Goal: Task Accomplishment & Management: Complete application form

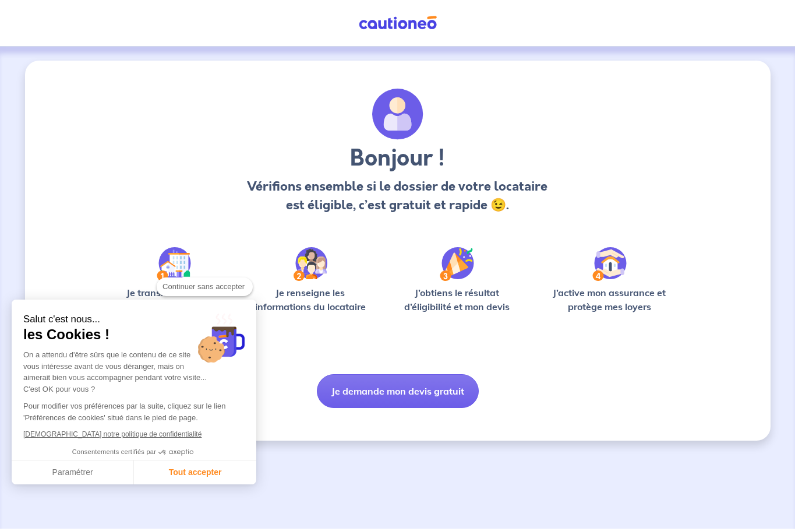
checkbox input "true"
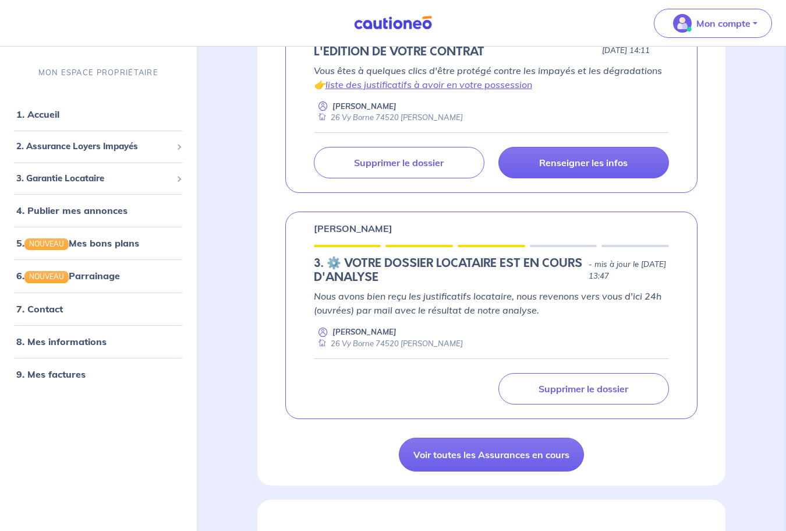
scroll to position [291, 0]
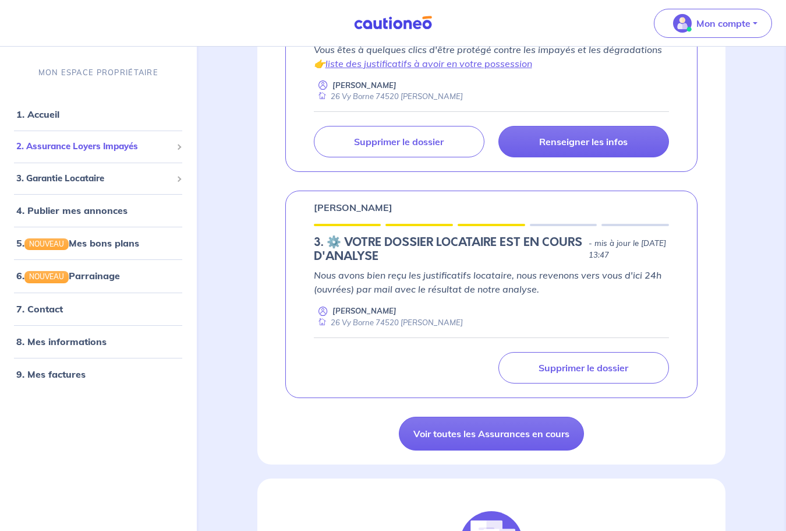
click at [118, 154] on div "2. Assurance Loyers Impayés" at bounding box center [99, 146] width 188 height 23
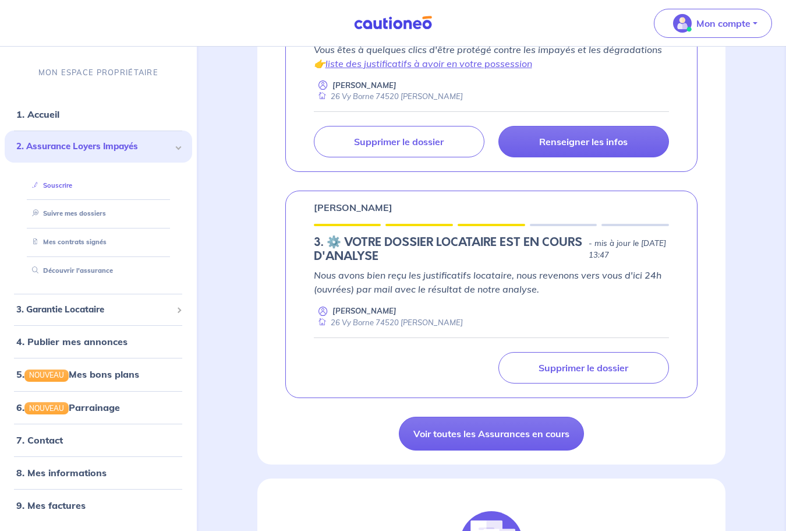
click at [67, 188] on link "Souscrire" at bounding box center [49, 185] width 45 height 8
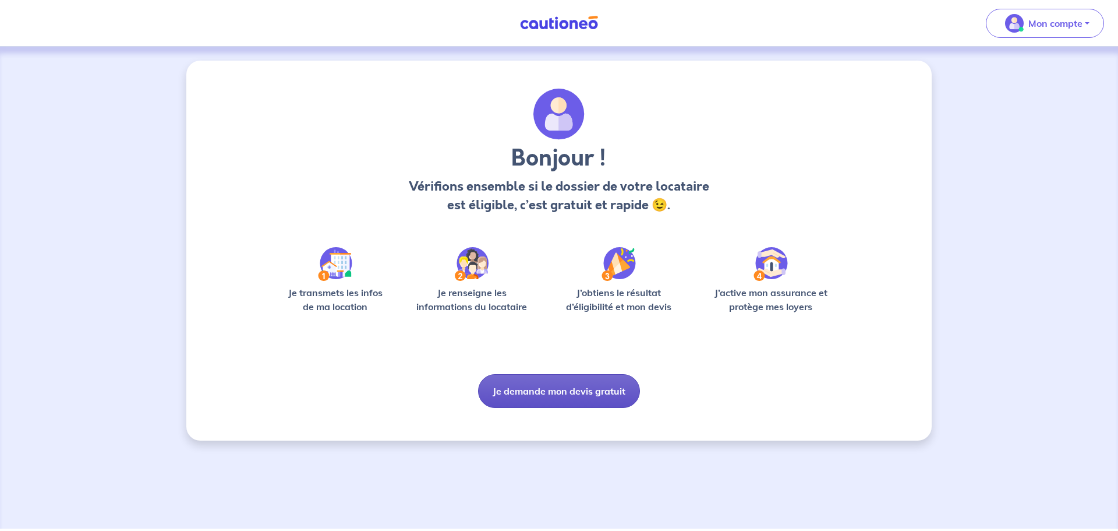
click at [593, 380] on button "Je demande mon devis gratuit" at bounding box center [559, 391] width 162 height 34
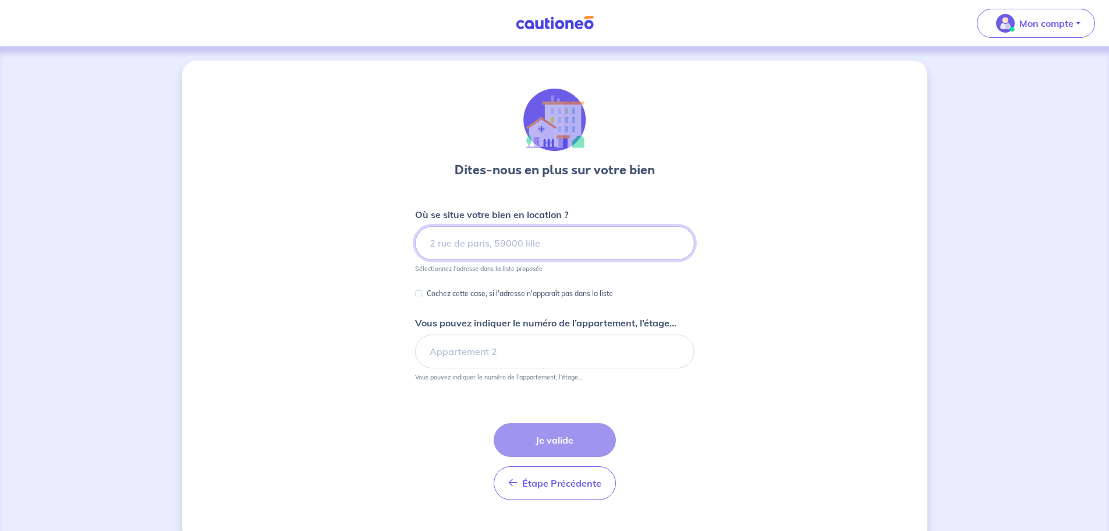
click at [530, 242] on input at bounding box center [555, 243] width 280 height 34
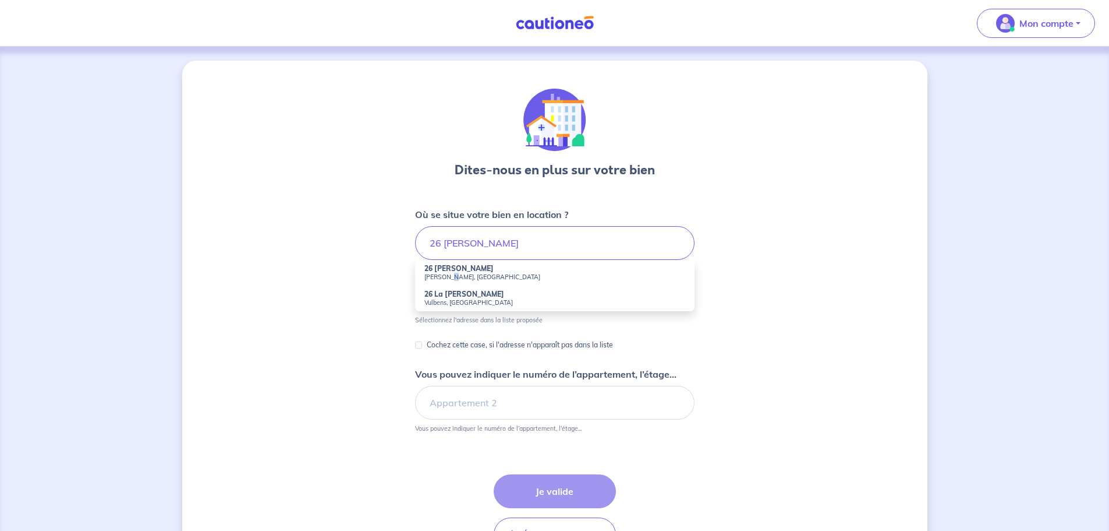
click at [448, 276] on small "[PERSON_NAME], [GEOGRAPHIC_DATA]" at bounding box center [555, 277] width 261 height 8
type input "26 [PERSON_NAME], [PERSON_NAME], [GEOGRAPHIC_DATA]"
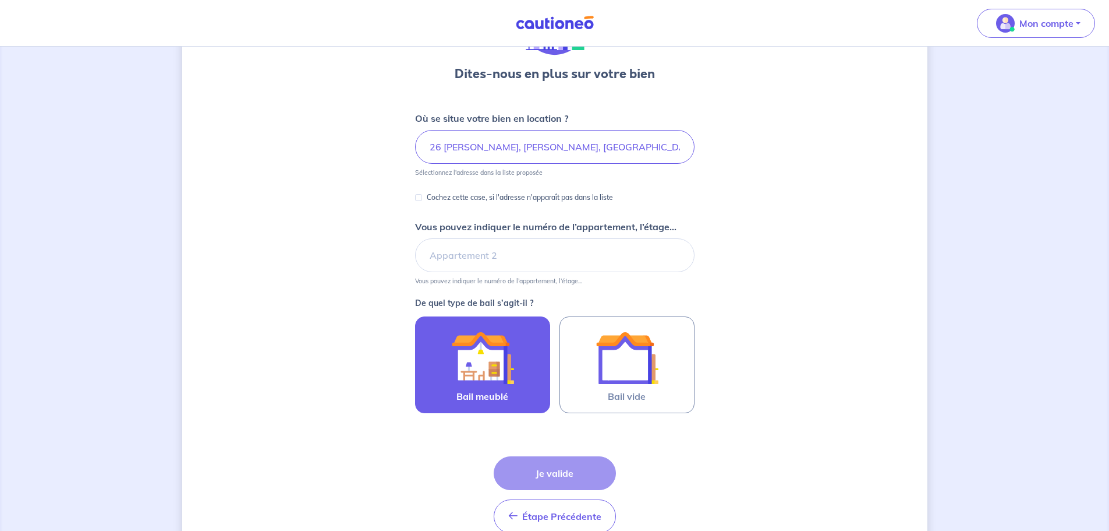
scroll to position [116, 0]
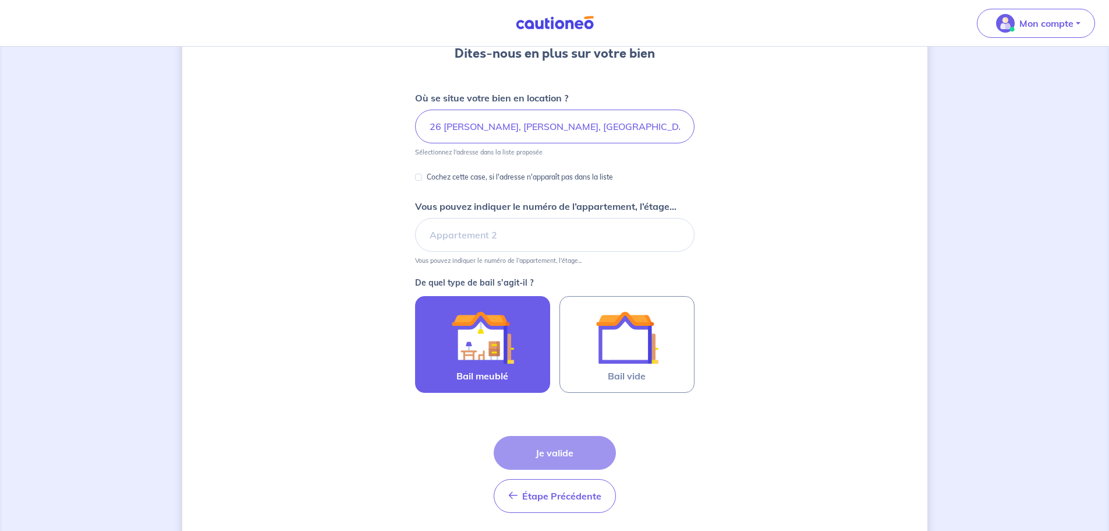
click at [532, 360] on label "Bail meublé" at bounding box center [482, 344] width 135 height 97
click at [0, 0] on input "Bail meublé" at bounding box center [0, 0] width 0 height 0
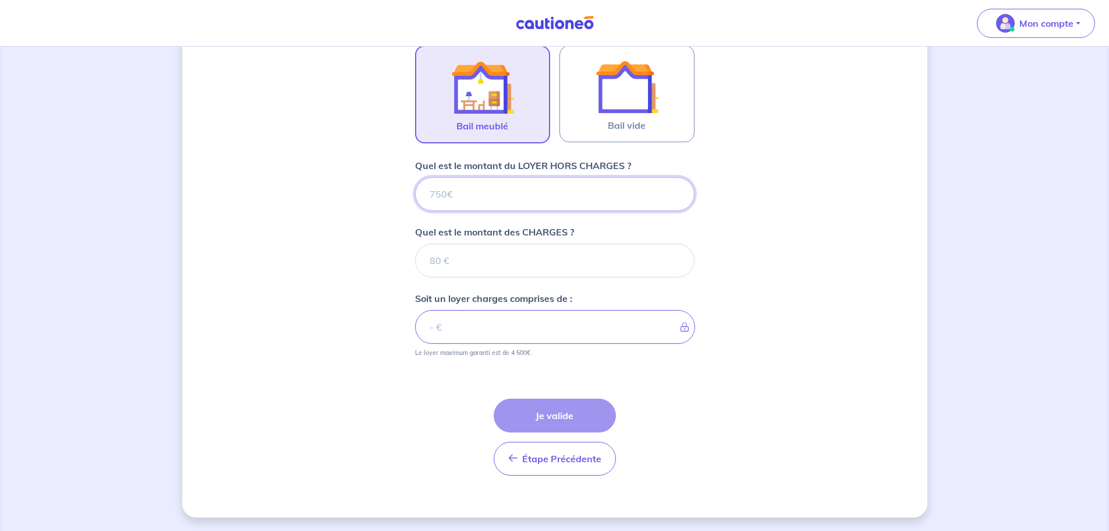
scroll to position [367, 0]
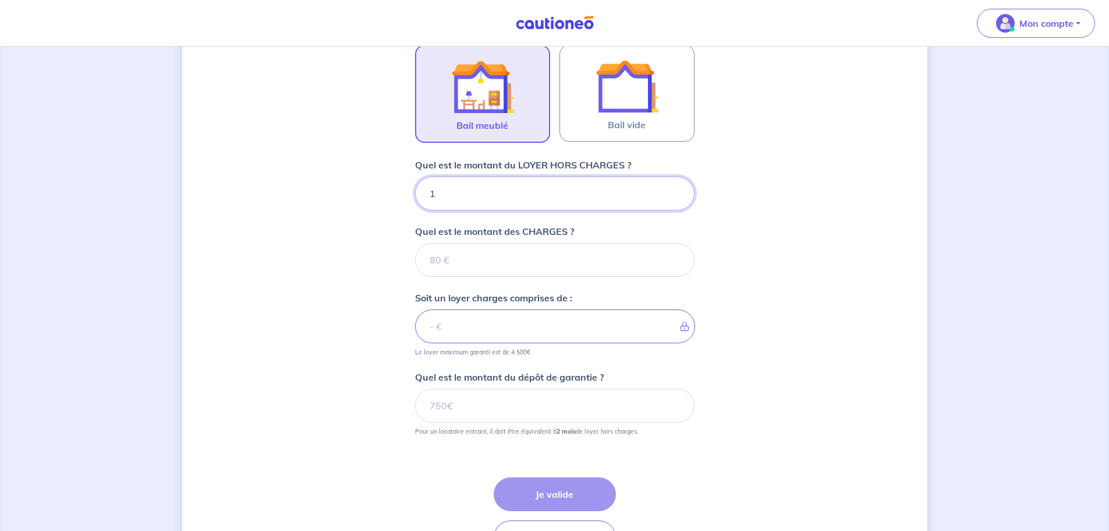
type input "18"
type input "1800"
type input "50"
type input "1850"
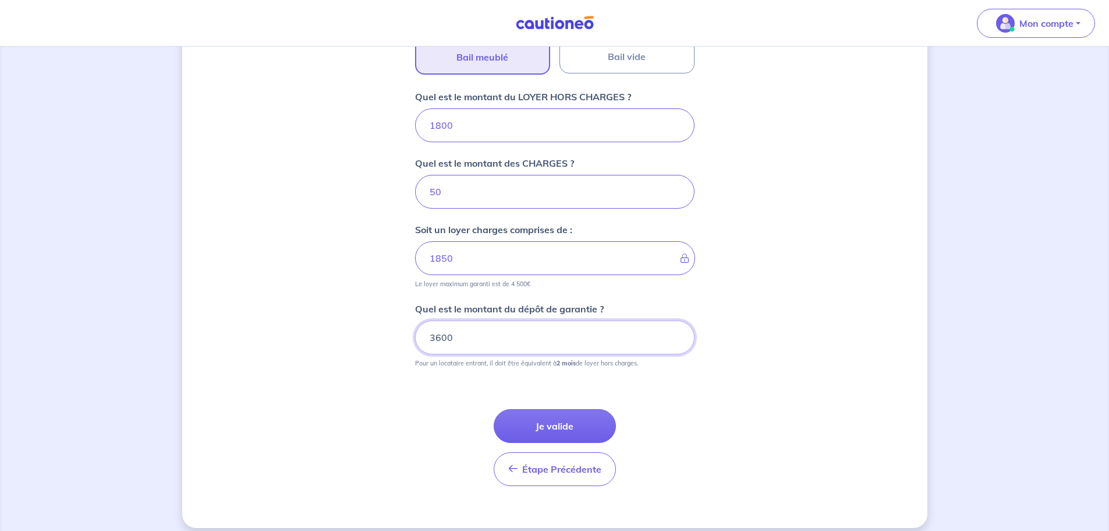
scroll to position [447, 0]
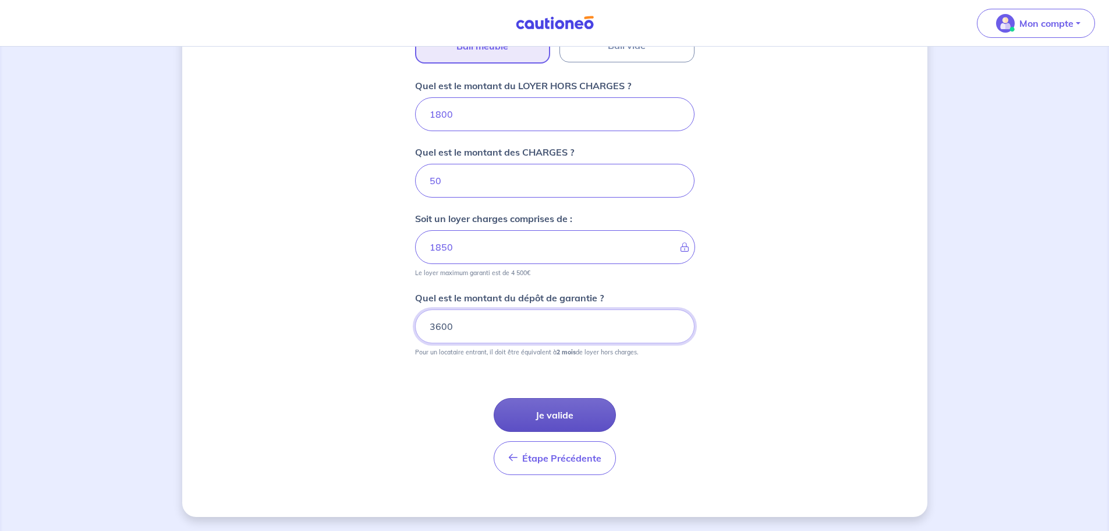
type input "3600"
click at [594, 408] on button "Je valide" at bounding box center [555, 415] width 122 height 34
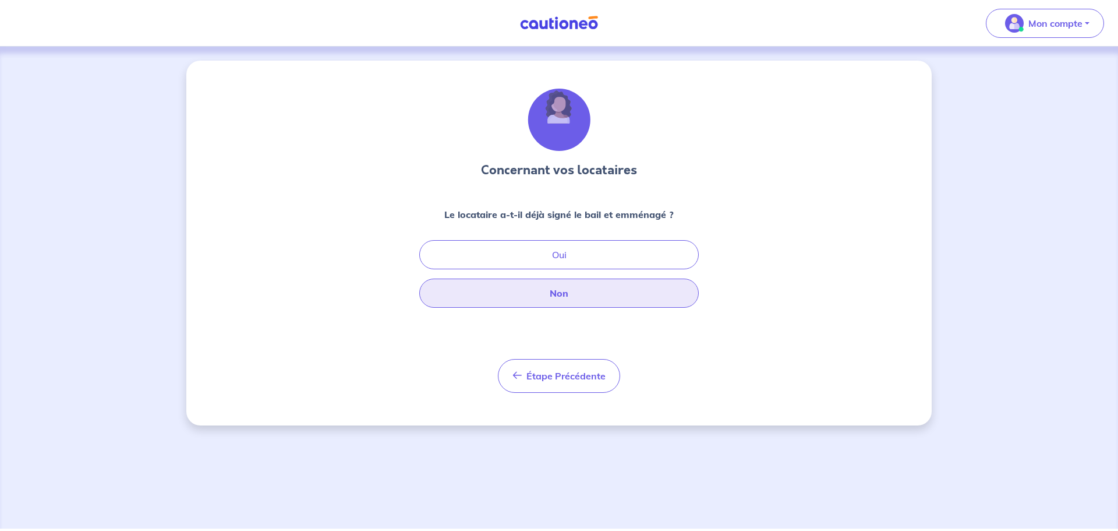
click at [613, 289] on button "Non" at bounding box center [559, 292] width 280 height 29
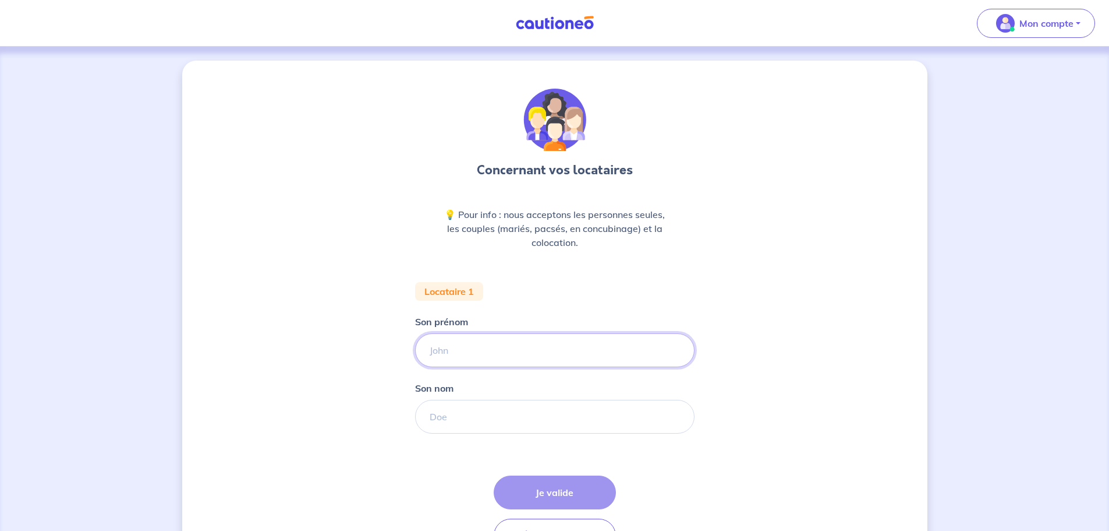
click at [519, 348] on input "Son prénom" at bounding box center [555, 350] width 280 height 34
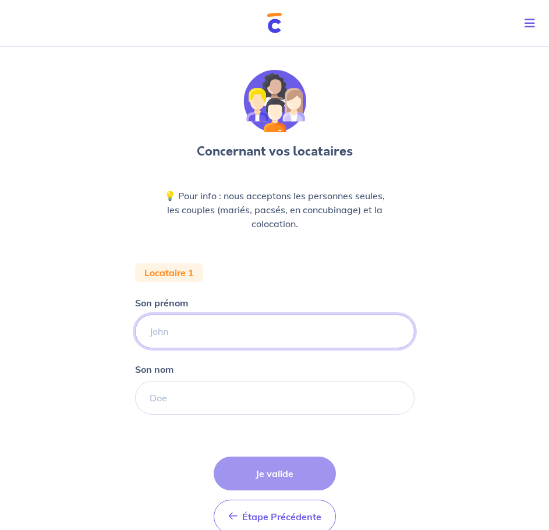
click at [183, 334] on input "Son prénom" at bounding box center [275, 331] width 280 height 34
paste input "Sébastien Bianchi"
drag, startPoint x: 190, startPoint y: 332, endPoint x: 115, endPoint y: 331, distance: 75.1
click at [115, 331] on div "Concernant vos locataires 💡 Pour info : nous acceptons les personnes seules, le…" at bounding box center [274, 318] width 549 height 552
type input "Bianchi"
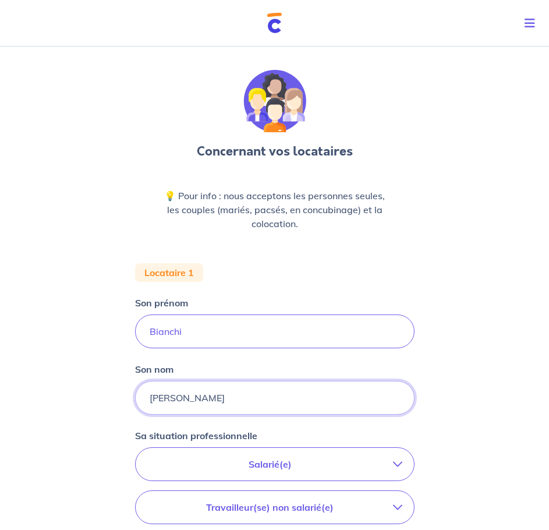
type input "[PERSON_NAME]"
click at [148, 336] on input "Bianchi" at bounding box center [275, 331] width 280 height 34
type input "Bianchi"
click at [146, 401] on input "[PERSON_NAME]" at bounding box center [275, 398] width 280 height 34
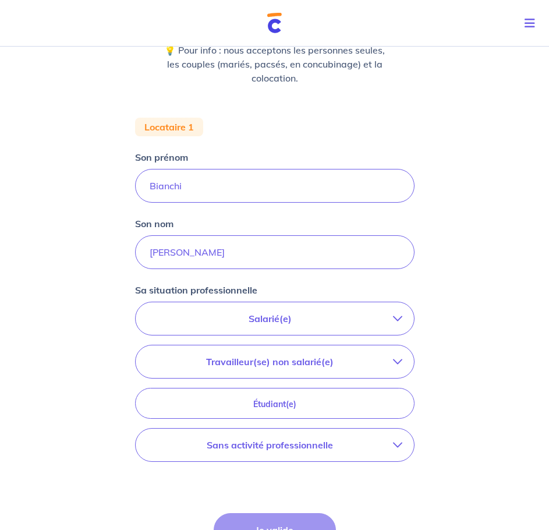
scroll to position [175, 0]
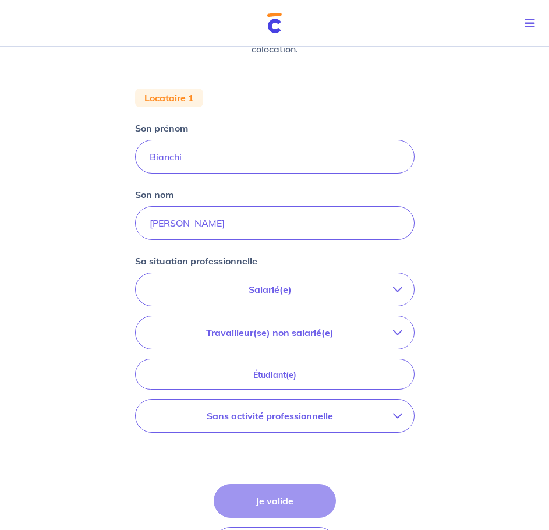
click at [255, 298] on button "Salarié(e)" at bounding box center [275, 289] width 278 height 33
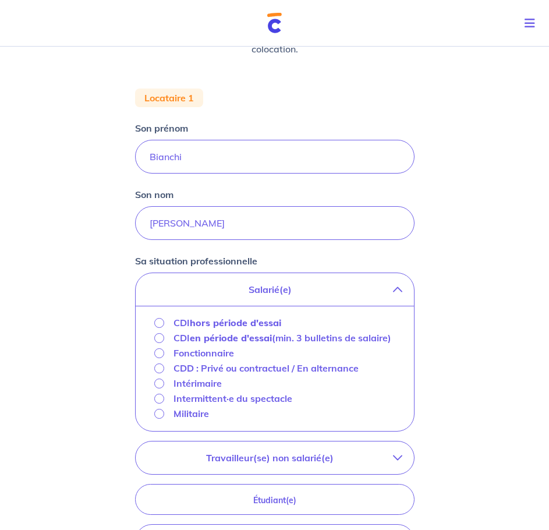
click at [229, 326] on strong "hors période d'essai" at bounding box center [235, 323] width 91 height 12
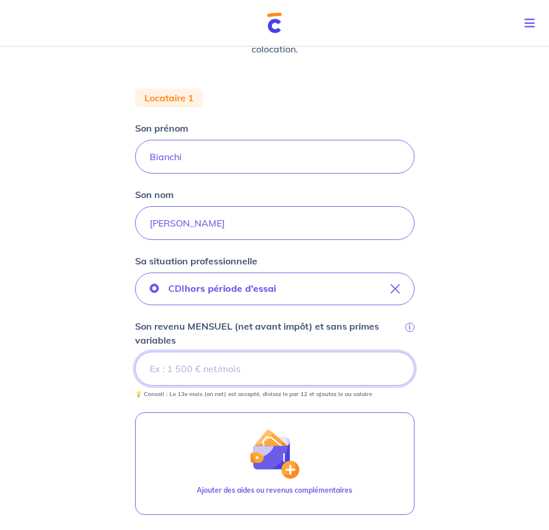
click at [225, 365] on input "Son revenu MENSUEL (net avant impôt) et sans primes variables i" at bounding box center [275, 369] width 280 height 34
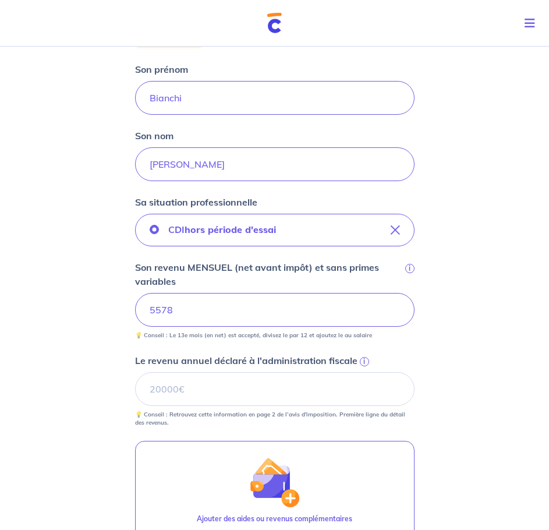
scroll to position [408, 0]
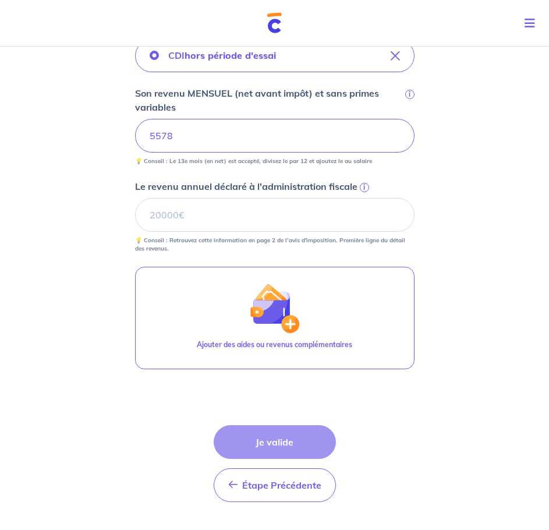
click at [271, 440] on div "Étape Précédente Précédent Je valide Je valide" at bounding box center [275, 463] width 122 height 77
click at [137, 406] on form "Locataire 1 Son prénom Bianchi Son nom Sébastien Sa situation professionnelle C…" at bounding box center [275, 184] width 280 height 656
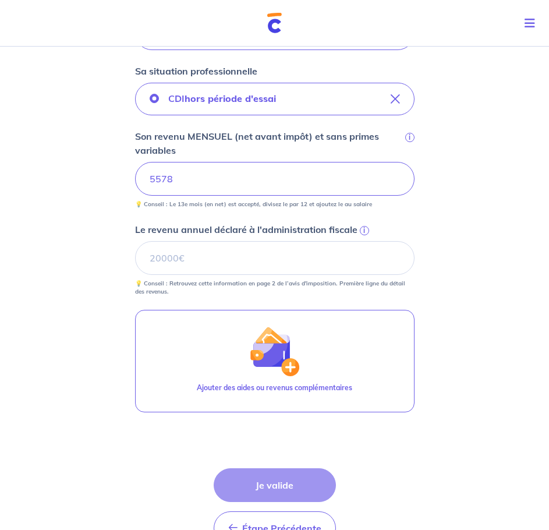
scroll to position [280, 0]
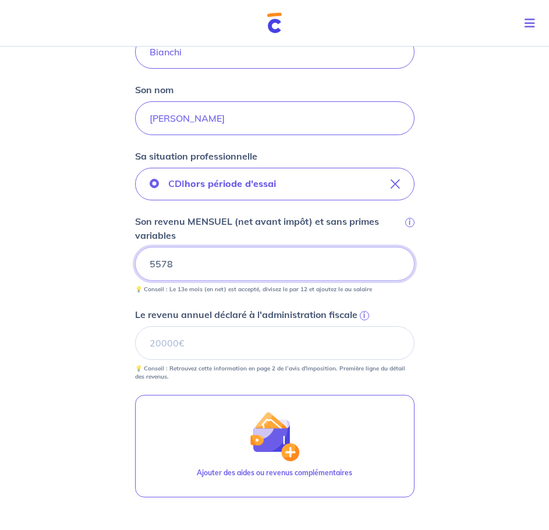
click at [200, 264] on input "5578" at bounding box center [275, 264] width 280 height 34
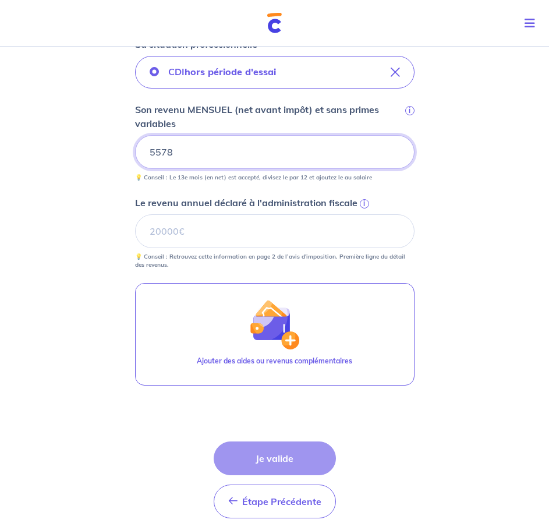
scroll to position [396, 0]
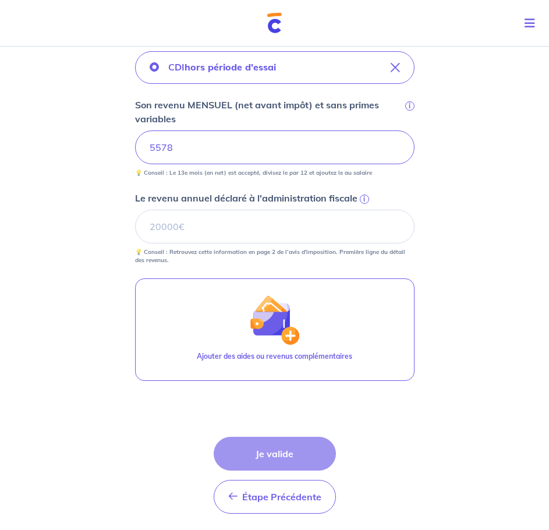
click at [279, 465] on div "Étape Précédente Précédent Je valide Je valide" at bounding box center [275, 475] width 122 height 77
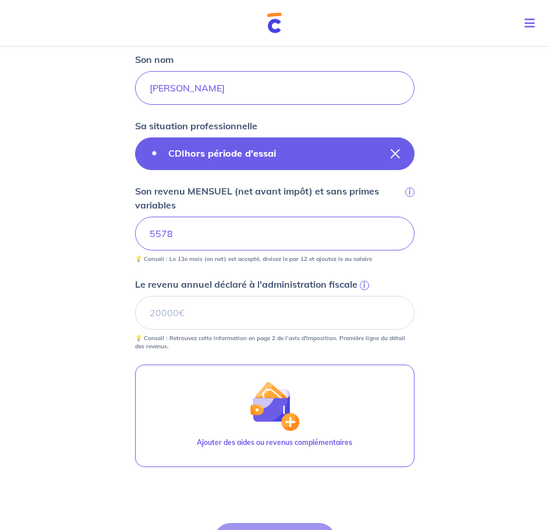
scroll to position [280, 0]
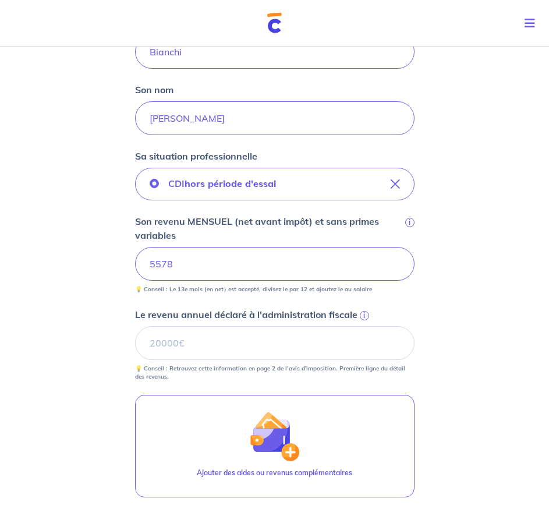
click at [230, 221] on p "Son revenu MENSUEL (net avant impôt) et sans primes variables" at bounding box center [269, 228] width 268 height 28
click at [230, 247] on input "5578" at bounding box center [275, 264] width 280 height 34
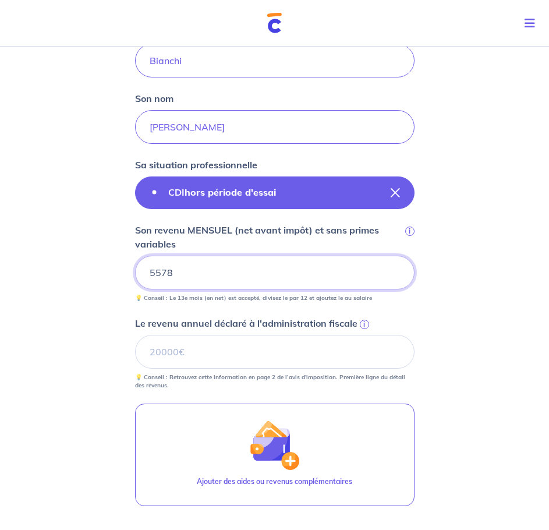
scroll to position [338, 0]
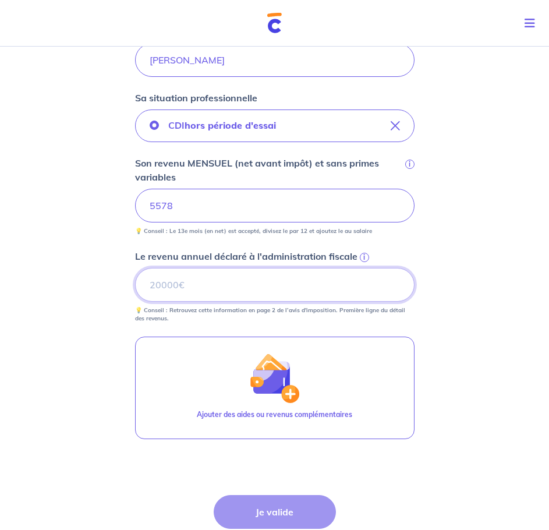
click at [213, 279] on input "Le revenu annuel déclaré à l'administration fiscale i" at bounding box center [275, 285] width 280 height 34
click at [204, 215] on input "5578" at bounding box center [275, 206] width 280 height 34
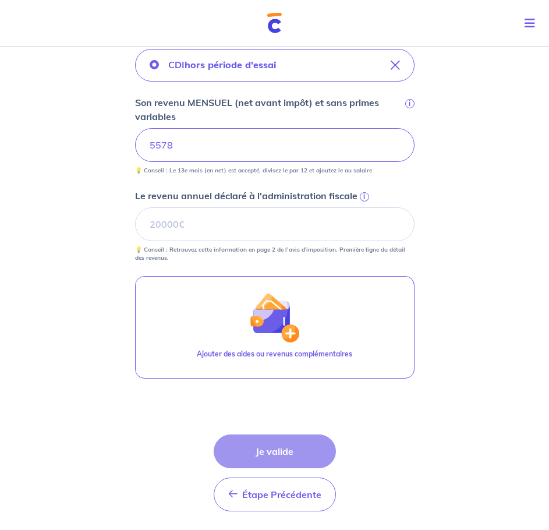
scroll to position [454, 0]
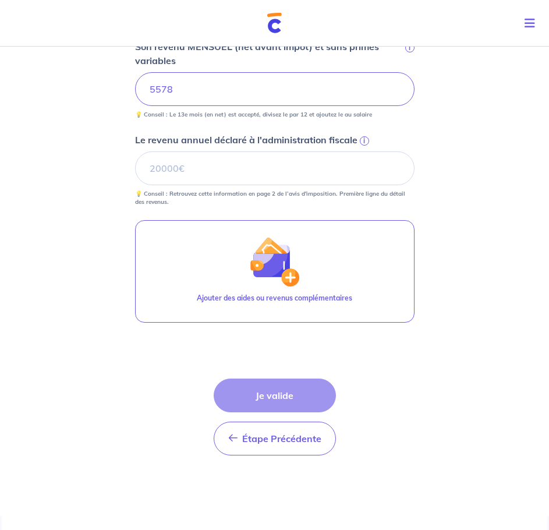
click at [251, 394] on div "Étape Précédente Précédent Je valide Je valide" at bounding box center [275, 417] width 122 height 77
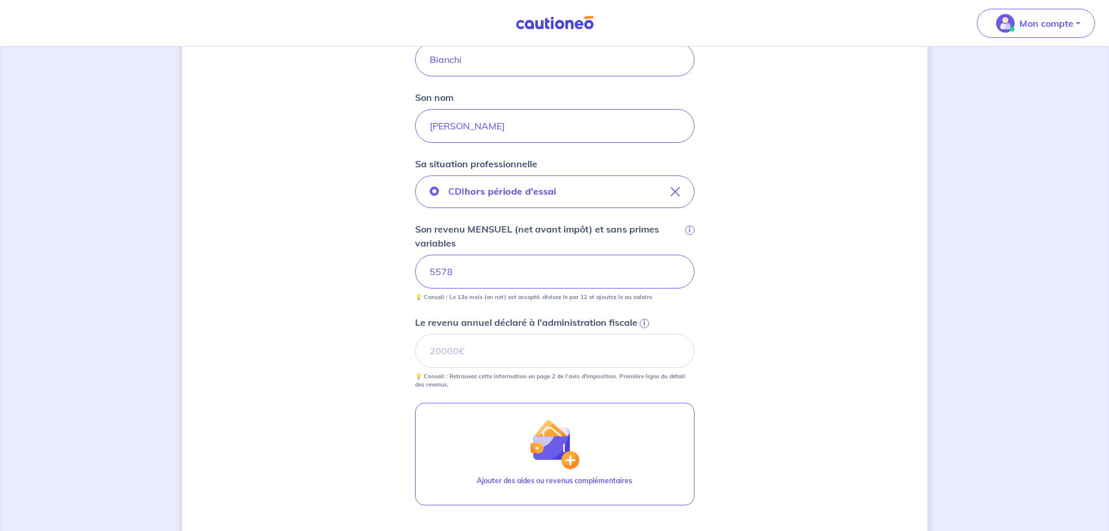
scroll to position [291, 0]
click at [536, 270] on input "5578" at bounding box center [555, 271] width 280 height 34
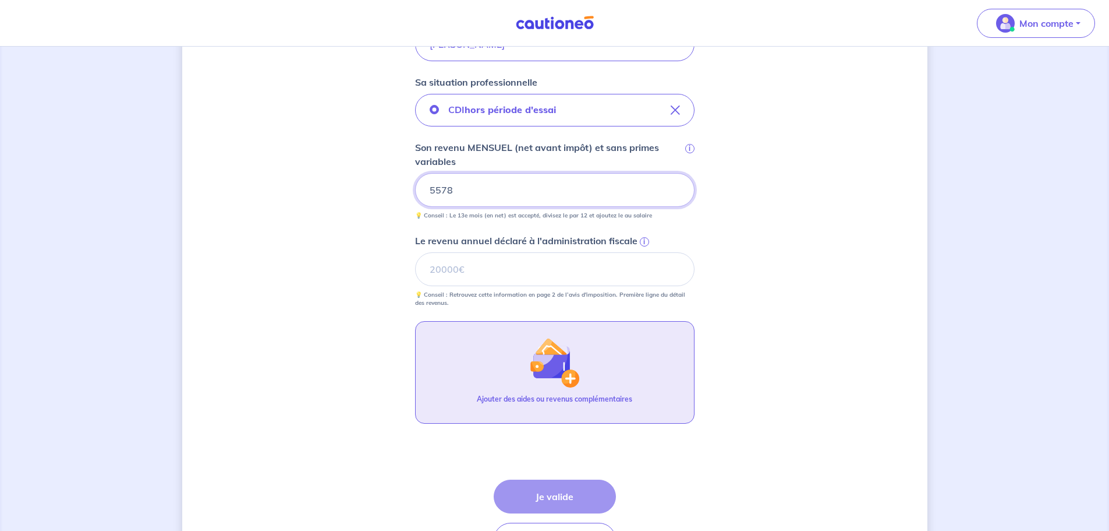
scroll to position [454, 0]
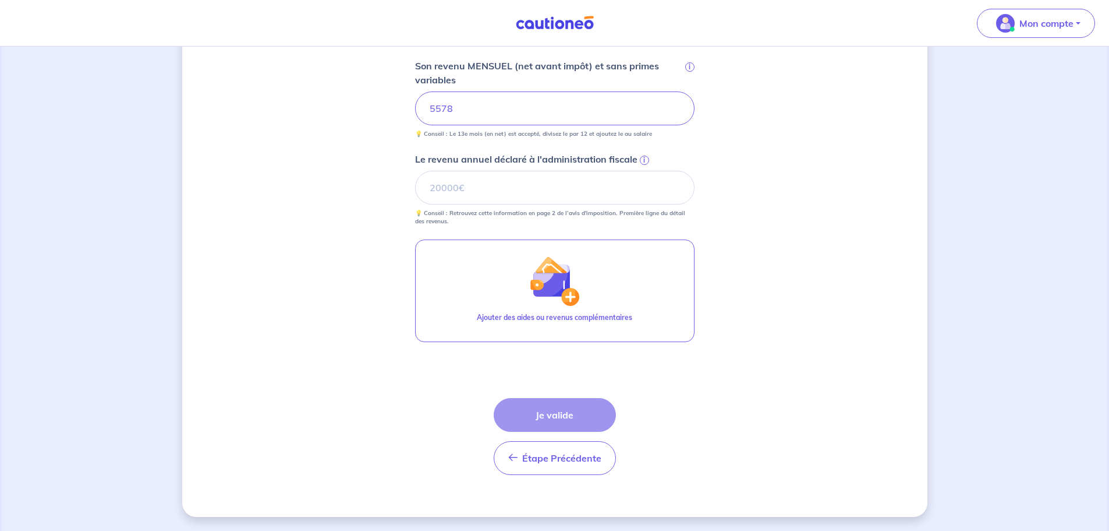
click at [552, 408] on div "Étape Précédente Précédent Je valide Je valide" at bounding box center [555, 436] width 122 height 77
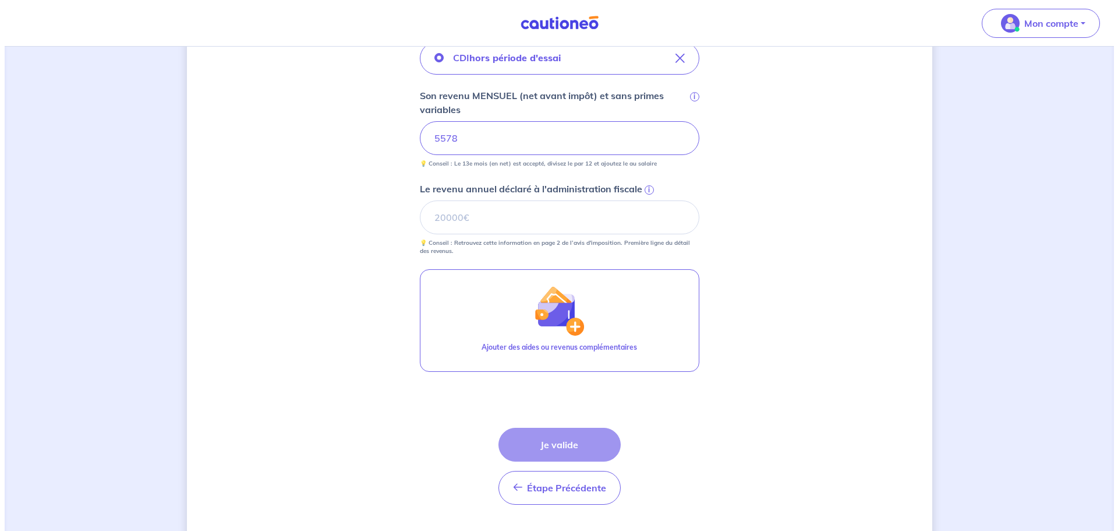
scroll to position [395, 0]
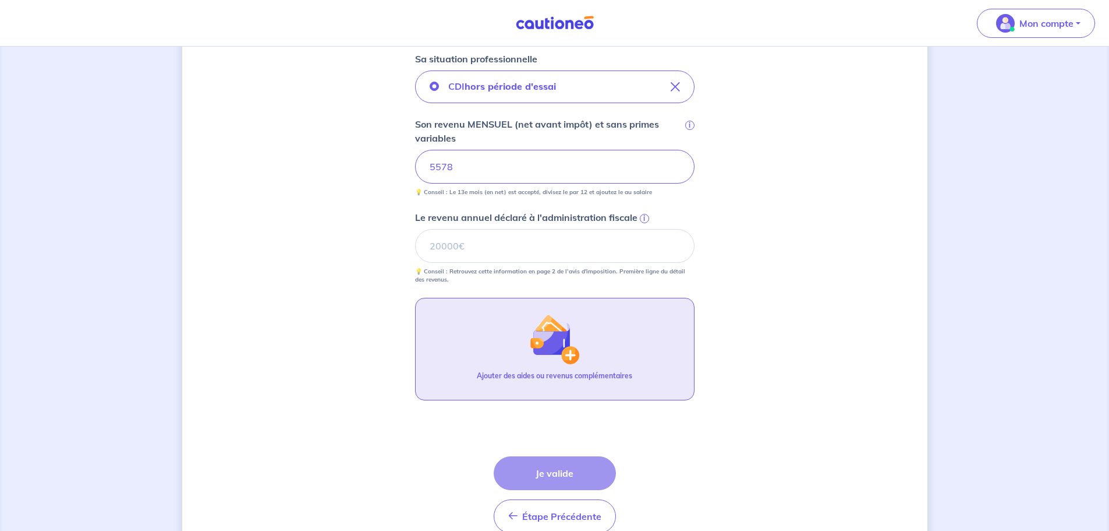
click at [551, 380] on p "Ajouter des aides ou revenus complémentaires" at bounding box center [554, 375] width 155 height 10
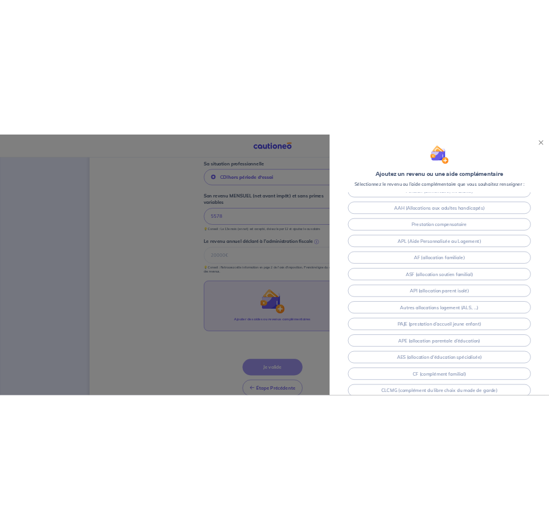
scroll to position [118, 0]
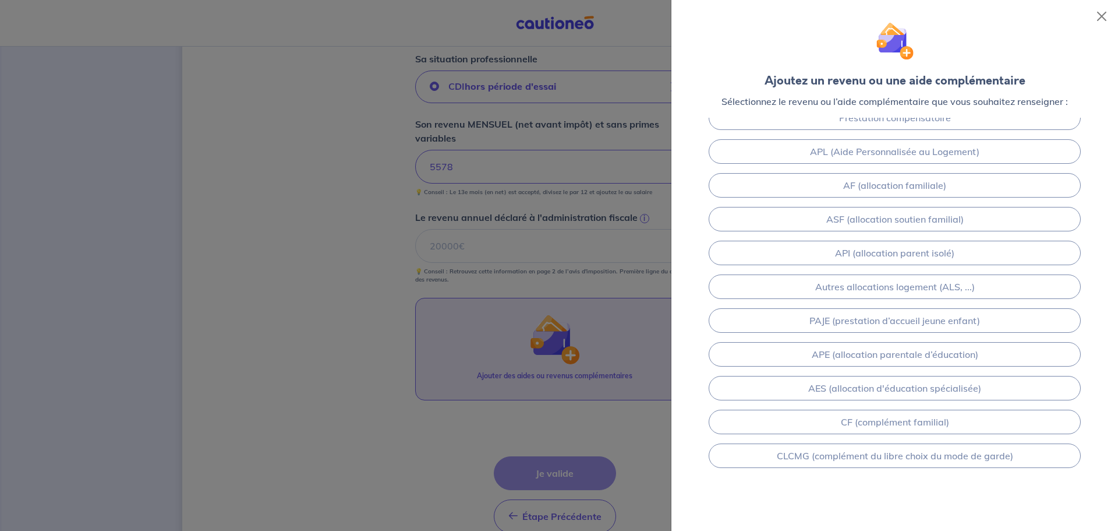
click at [1093, 25] on div "Ajoutez un revenu ou une aide complémentaire Sélectionnez le revenu ou l’aide c…" at bounding box center [894, 59] width 447 height 118
click at [1100, 21] on button "Close" at bounding box center [1101, 16] width 19 height 19
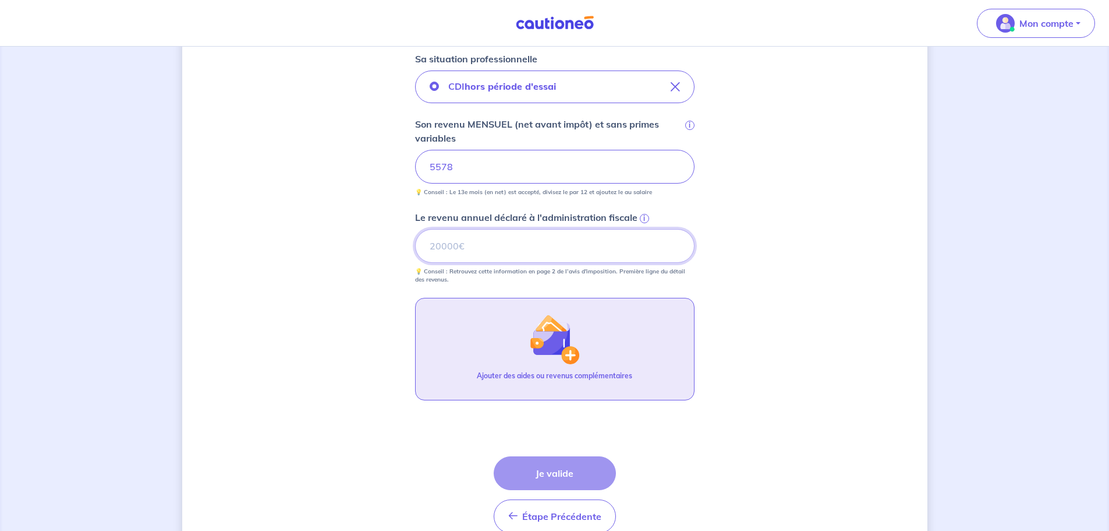
click at [565, 254] on input "Le revenu annuel déclaré à l'administration fiscale i" at bounding box center [555, 246] width 280 height 34
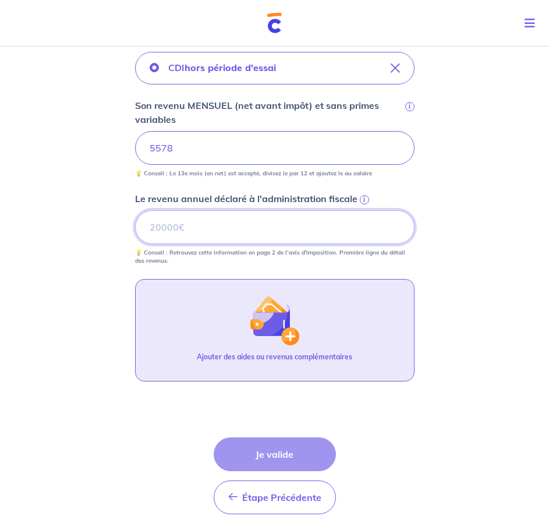
click at [197, 241] on input "Le revenu annuel déclaré à l'administration fiscale i" at bounding box center [275, 227] width 280 height 34
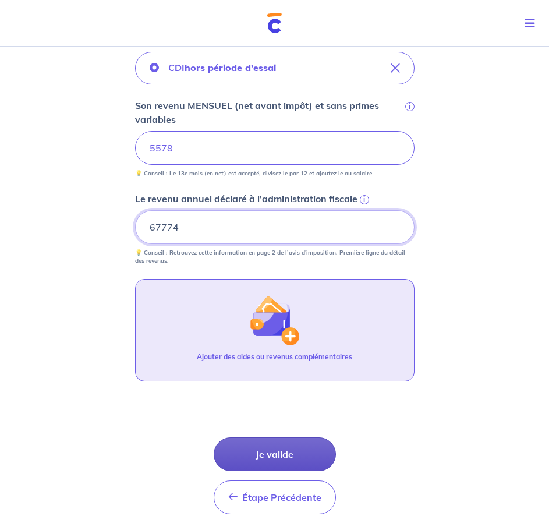
type input "67774"
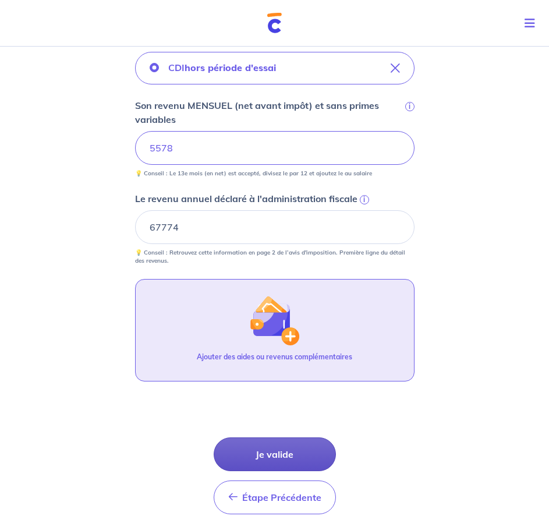
click at [282, 460] on button "Je valide" at bounding box center [275, 454] width 122 height 34
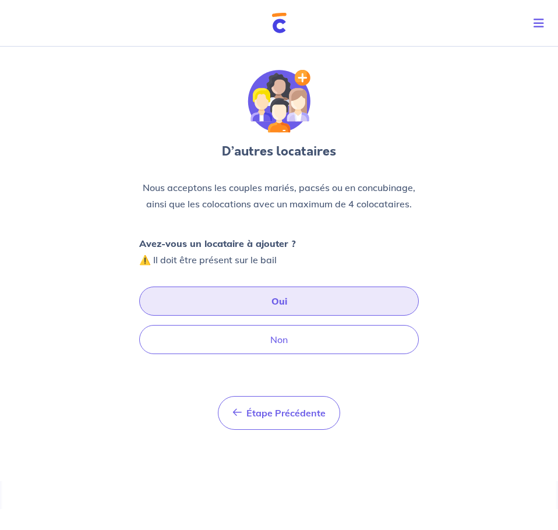
click at [276, 302] on button "Oui" at bounding box center [279, 301] width 280 height 29
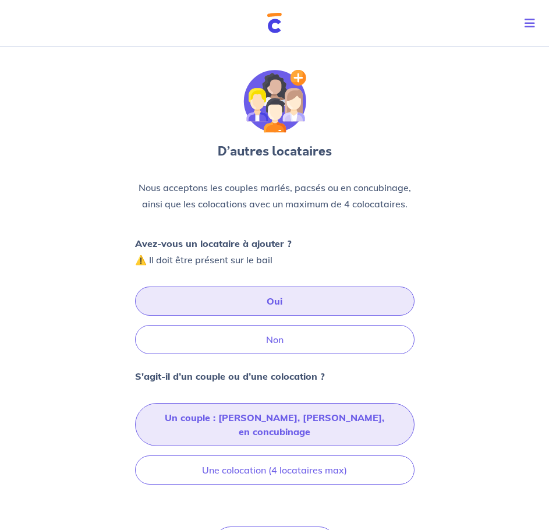
click at [263, 416] on button "Un couple : marié, pacsé, en concubinage" at bounding box center [275, 424] width 280 height 43
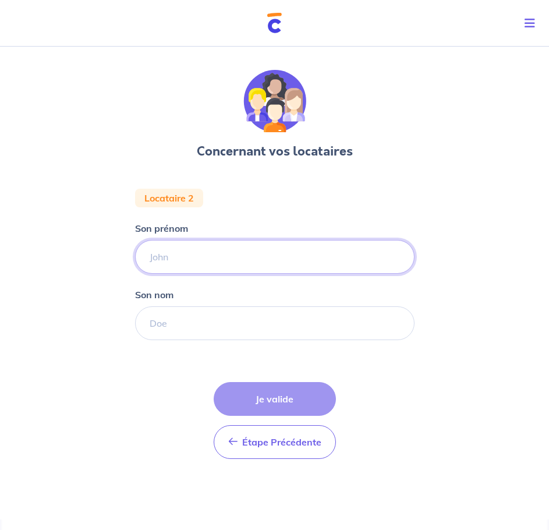
click at [198, 263] on input "Son prénom" at bounding box center [275, 257] width 280 height 34
type input "[PERSON_NAME]"
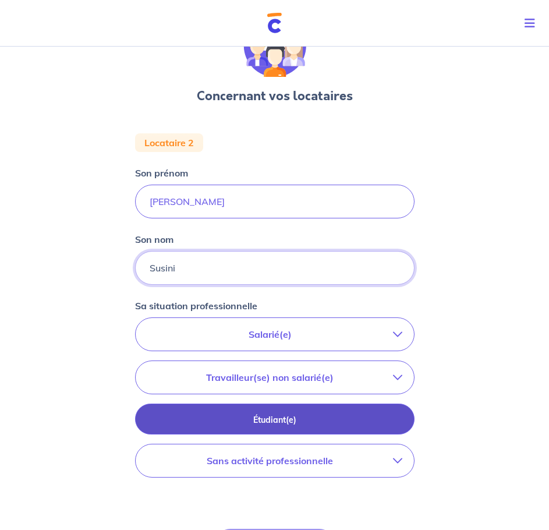
scroll to position [58, 0]
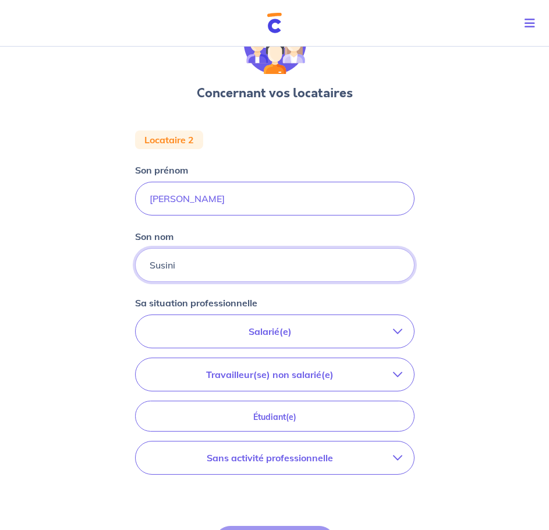
type input "Susini"
click at [276, 449] on button "Sans activité professionnelle" at bounding box center [275, 457] width 278 height 33
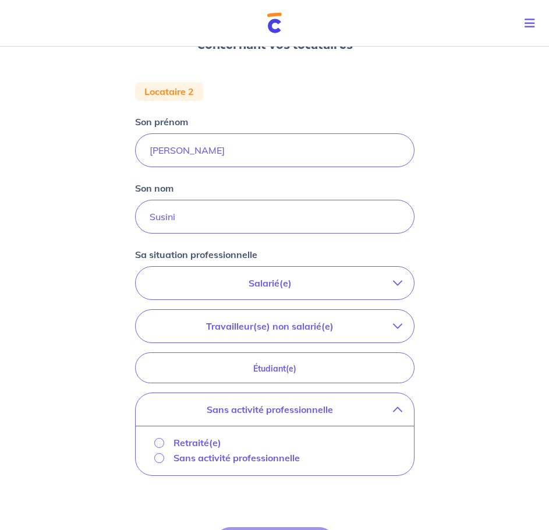
scroll to position [175, 0]
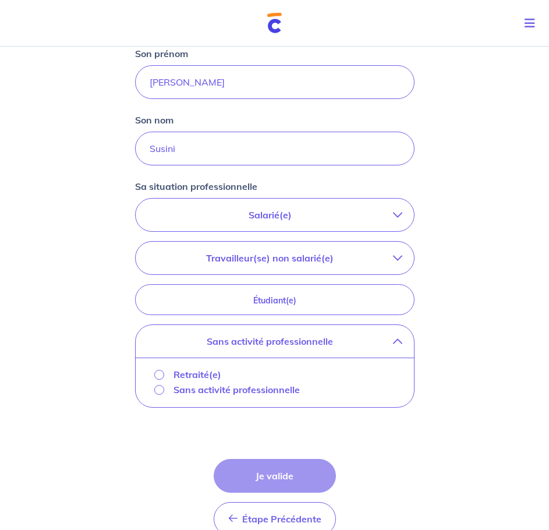
click at [254, 392] on p "Sans activité professionnelle" at bounding box center [237, 390] width 126 height 14
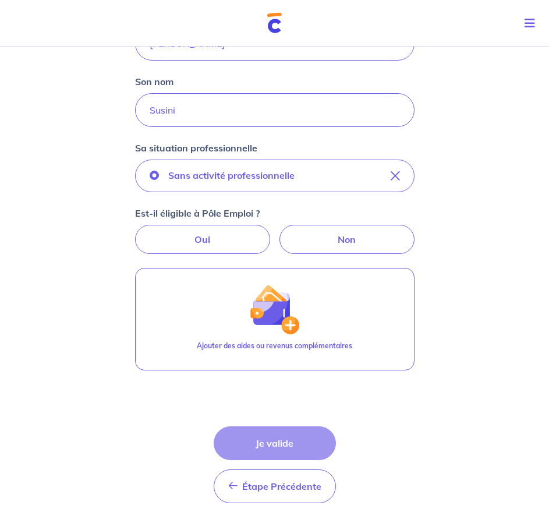
scroll to position [261, 0]
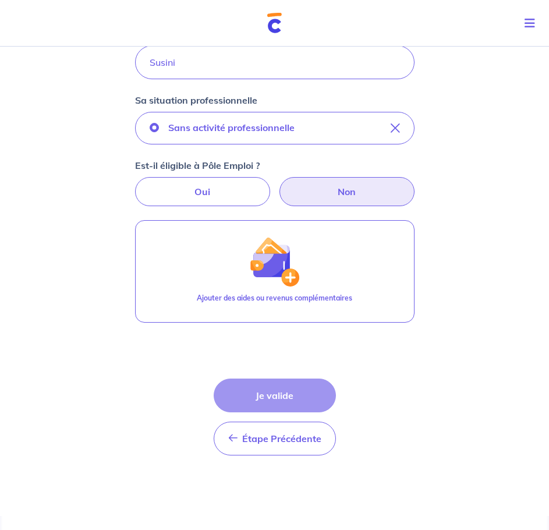
click at [352, 189] on label "Non" at bounding box center [347, 191] width 135 height 29
click at [278, 185] on input "Non" at bounding box center [275, 181] width 8 height 8
radio input "true"
click at [281, 398] on div "Étape Précédente Précédent Je valide Je valide" at bounding box center [275, 417] width 122 height 77
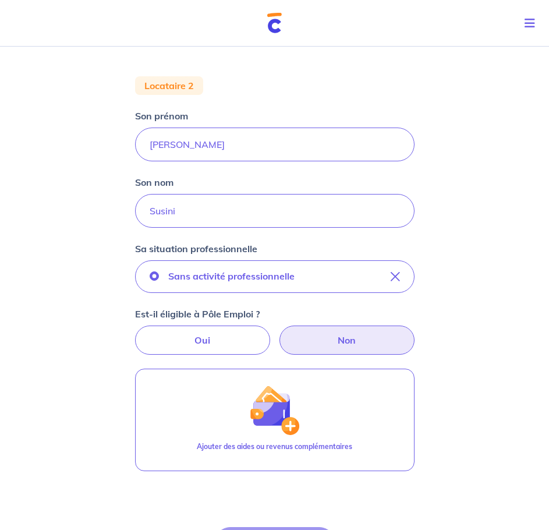
scroll to position [86, 0]
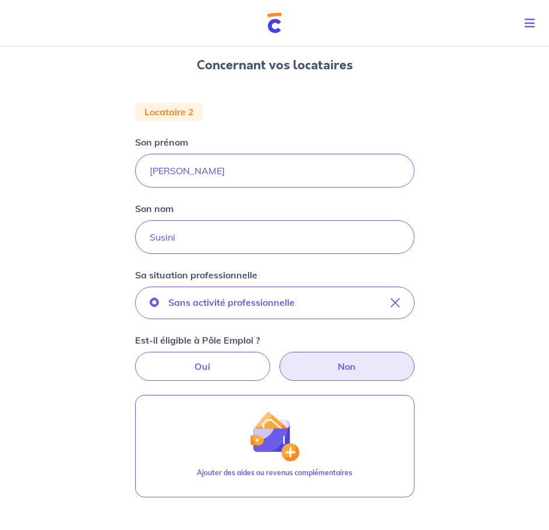
click at [331, 367] on label "Non" at bounding box center [347, 366] width 135 height 29
click at [278, 359] on input "Non" at bounding box center [275, 356] width 8 height 8
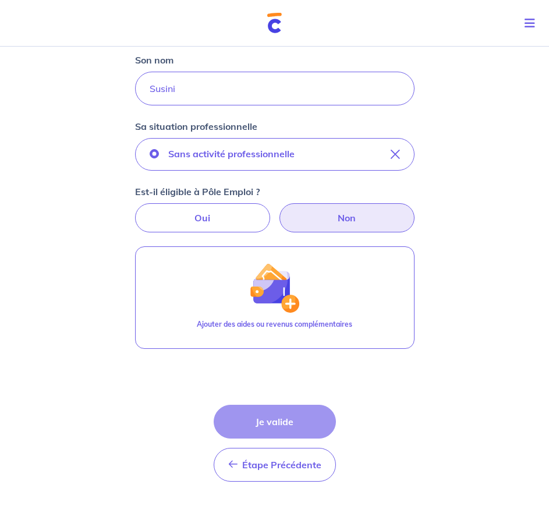
scroll to position [261, 0]
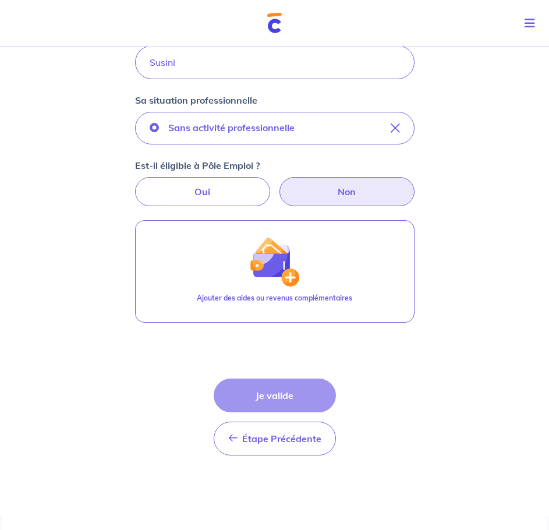
click at [292, 392] on div "Étape Précédente Précédent Je valide Je valide" at bounding box center [275, 417] width 122 height 77
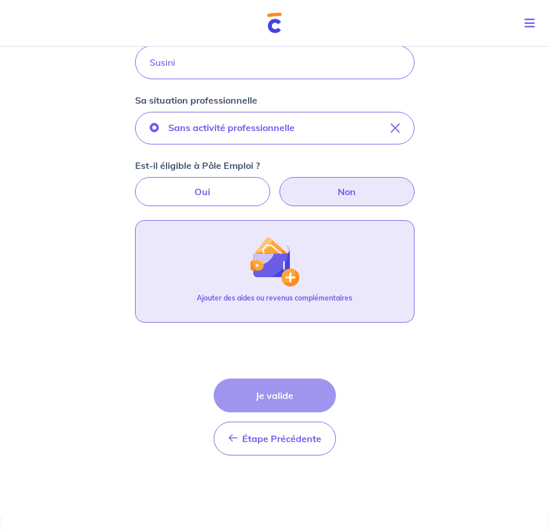
scroll to position [203, 0]
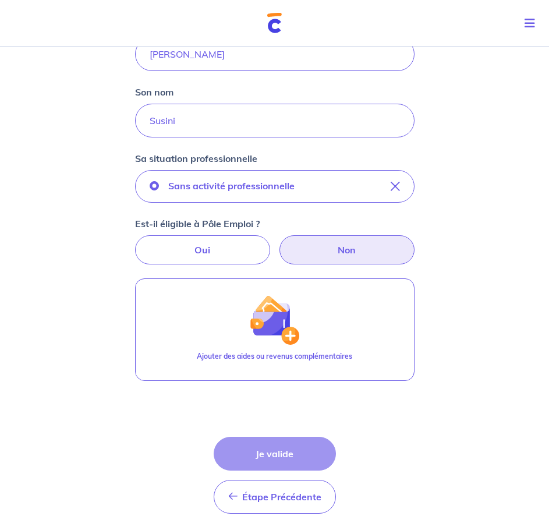
click at [245, 271] on form "Locataire 2 Son prénom Sarah Son nom Susini Sa situation professionnelle Sans a…" at bounding box center [275, 254] width 280 height 537
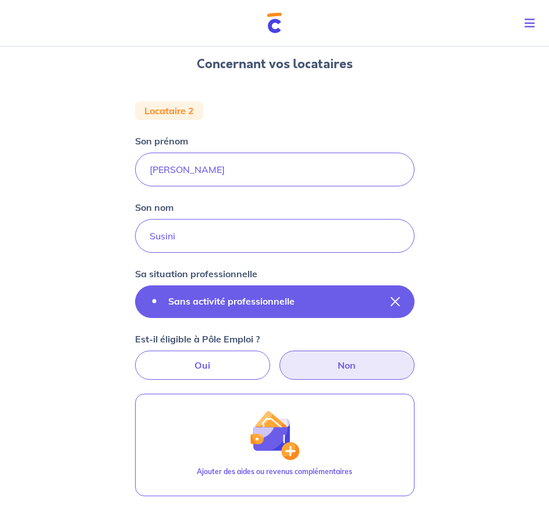
scroll to position [86, 0]
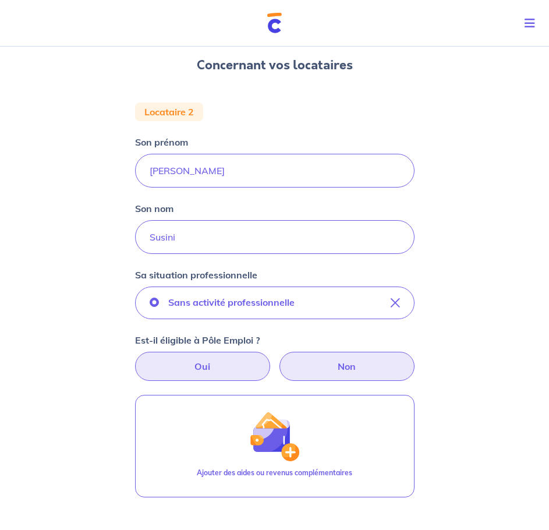
click at [253, 368] on label "Oui" at bounding box center [202, 366] width 135 height 29
click at [271, 359] on input "Oui" at bounding box center [275, 356] width 8 height 8
radio input "true"
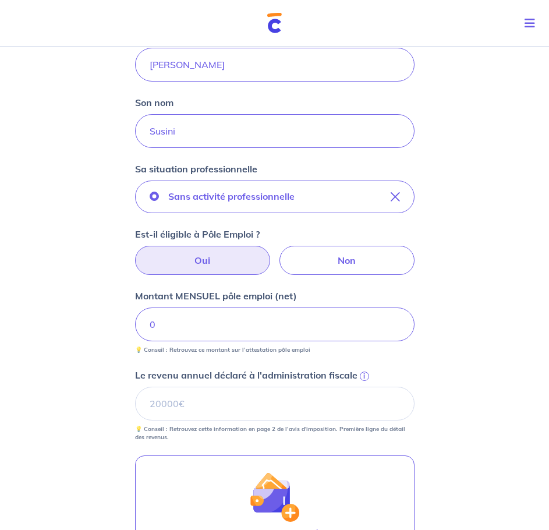
scroll to position [203, 0]
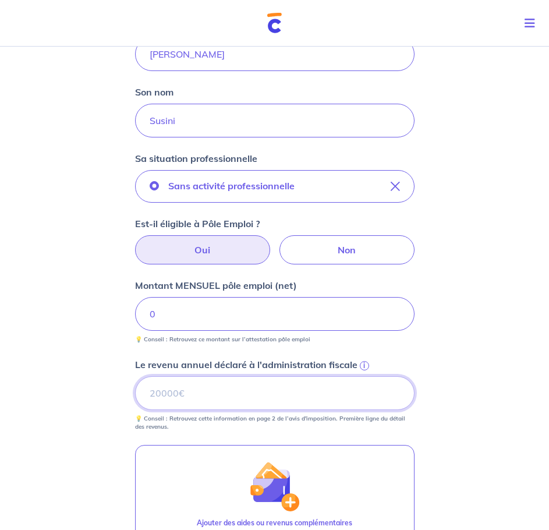
click at [276, 380] on input "Le revenu annuel déclaré à l'administration fiscale i" at bounding box center [275, 393] width 280 height 34
type input "0"
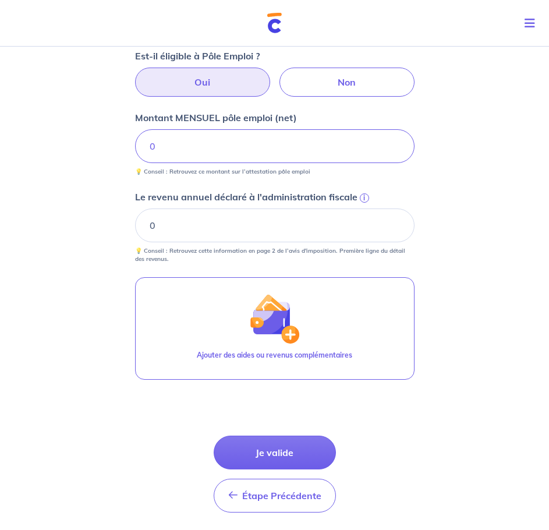
scroll to position [377, 0]
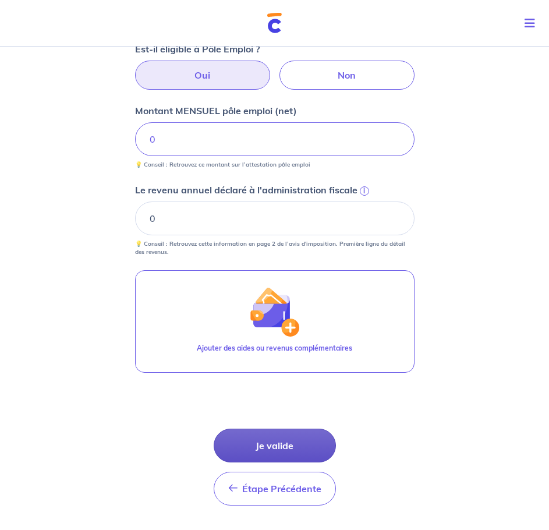
click at [278, 452] on button "Je valide" at bounding box center [275, 446] width 122 height 34
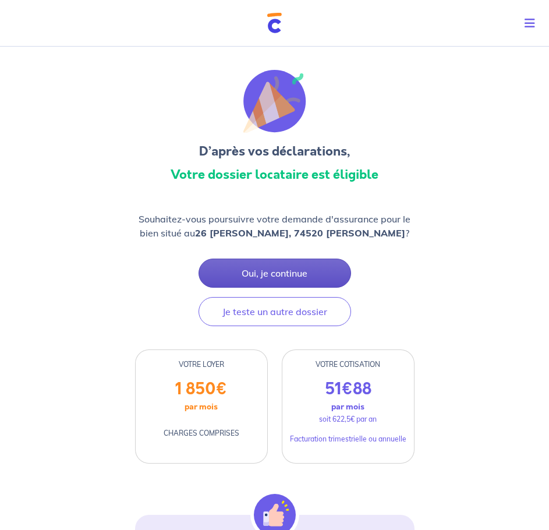
click at [284, 273] on button "Oui, je continue" at bounding box center [275, 273] width 153 height 29
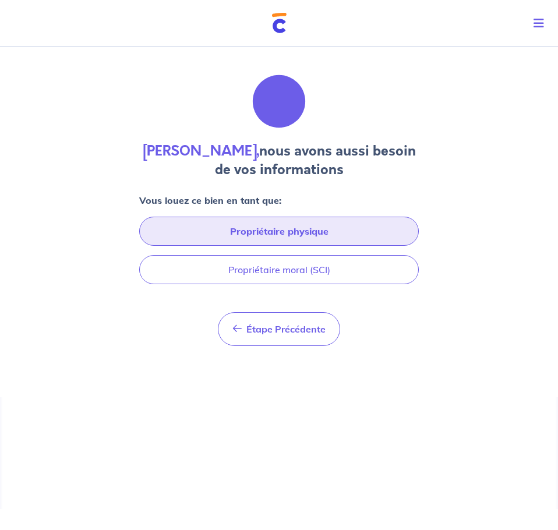
click at [255, 236] on button "Propriétaire physique" at bounding box center [279, 231] width 280 height 29
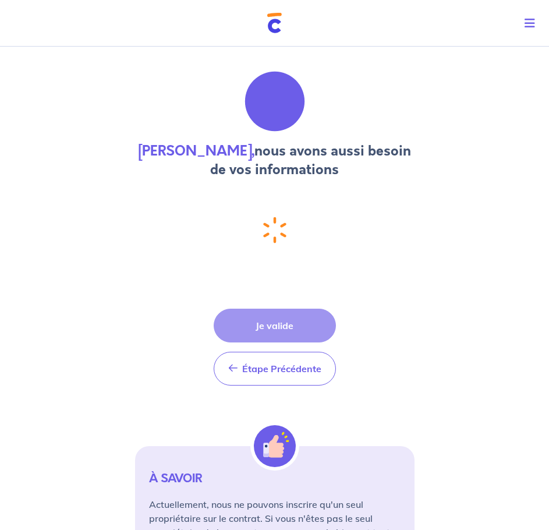
select select "FR"
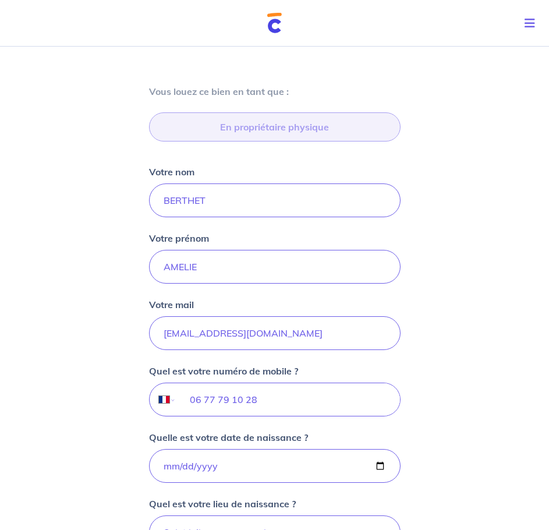
scroll to position [116, 0]
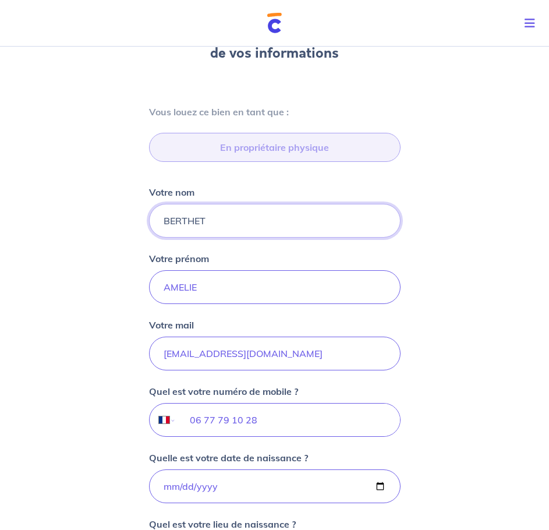
click at [259, 217] on input "BERTHET" at bounding box center [275, 221] width 252 height 34
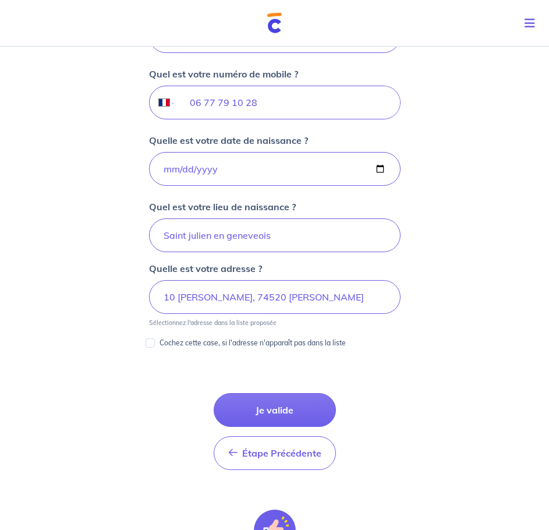
scroll to position [524, 0]
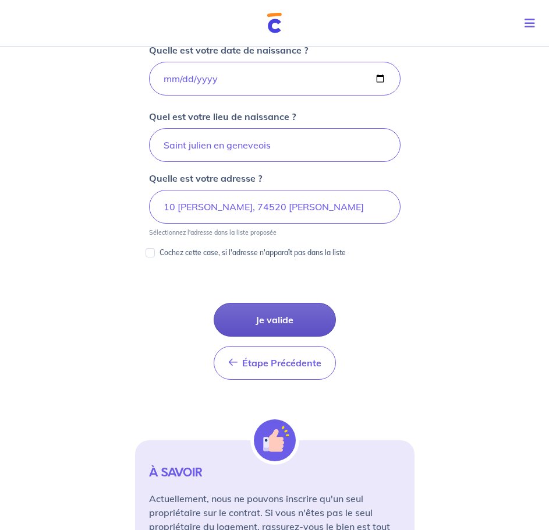
click at [278, 319] on button "Je valide" at bounding box center [275, 320] width 122 height 34
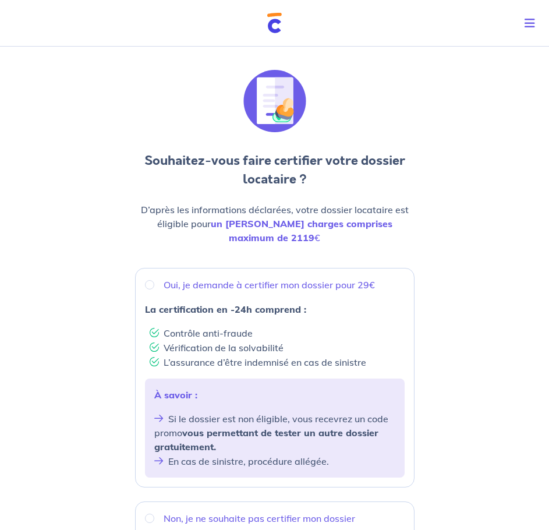
click at [213, 278] on p "Oui, je demande à certifier mon dossier pour 29€" at bounding box center [269, 285] width 211 height 14
click at [154, 280] on input "Oui, je demande à certifier mon dossier pour 29€" at bounding box center [149, 284] width 9 height 9
radio input "true"
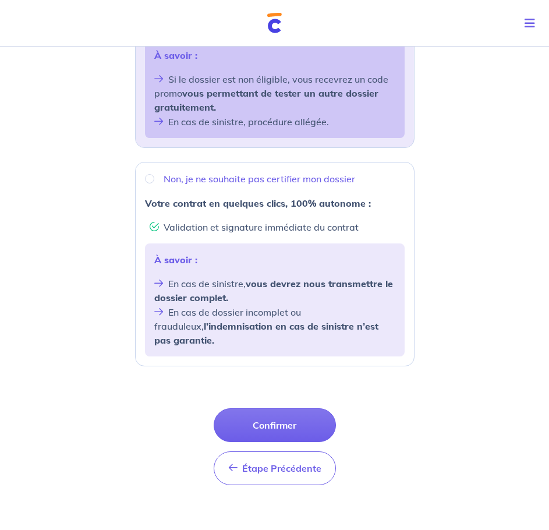
scroll to position [341, 0]
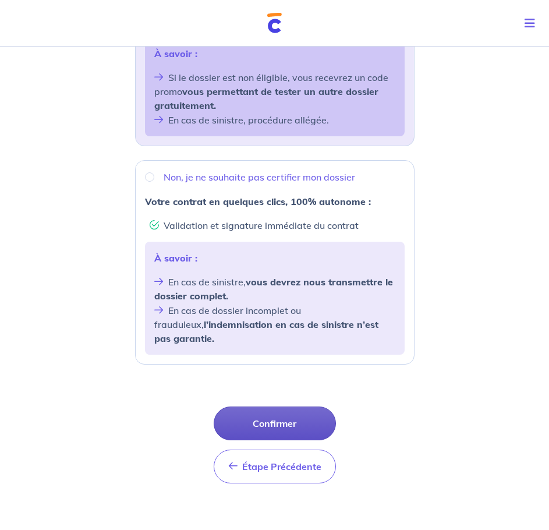
click at [276, 406] on button "Confirmer" at bounding box center [275, 423] width 122 height 34
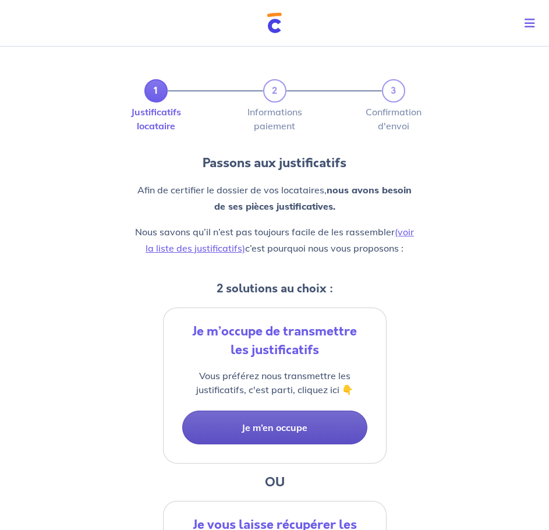
click at [309, 419] on button "Je m’en occupe" at bounding box center [274, 428] width 185 height 34
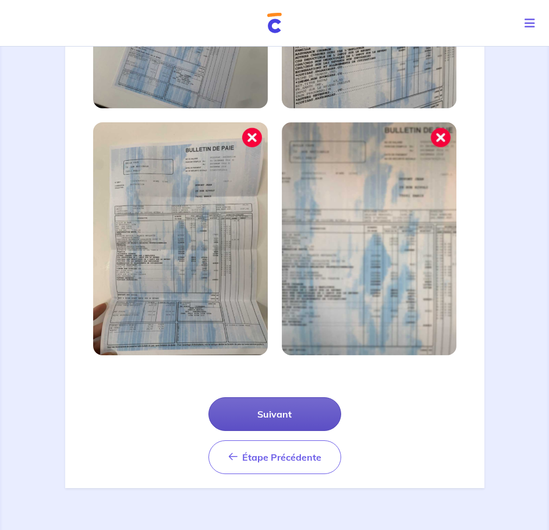
click at [303, 415] on button "Suivant" at bounding box center [274, 414] width 133 height 34
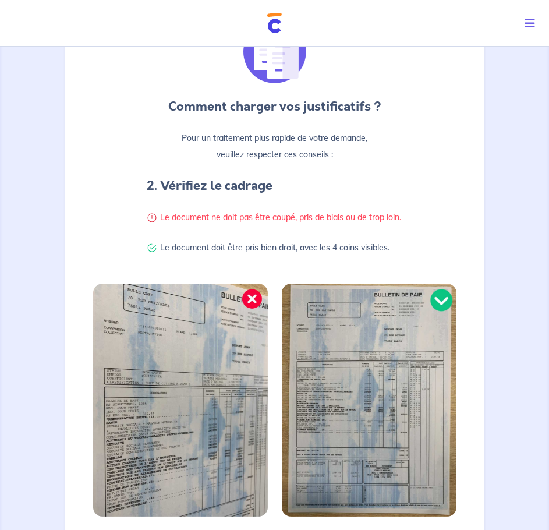
scroll to position [278, 0]
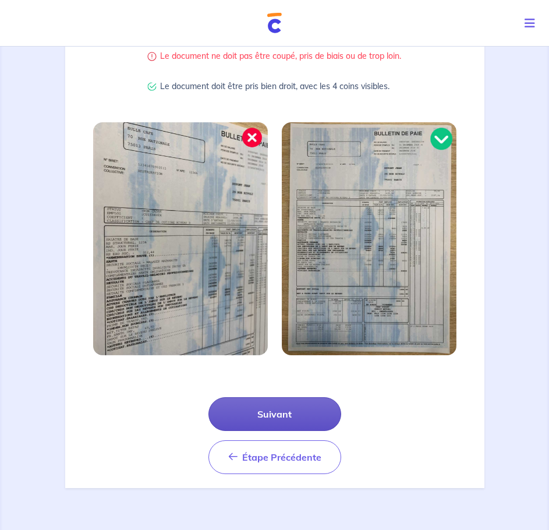
click at [285, 411] on button "Suivant" at bounding box center [274, 414] width 133 height 34
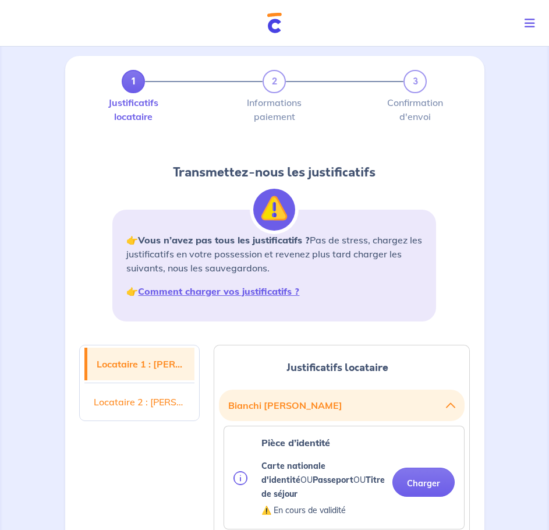
scroll to position [175, 0]
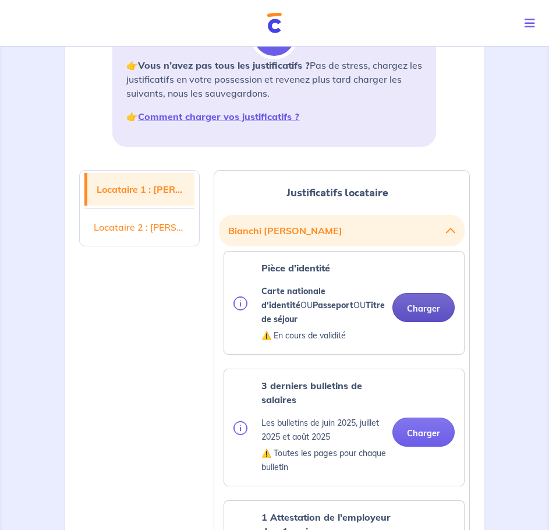
click at [436, 302] on button "Charger" at bounding box center [423, 307] width 62 height 29
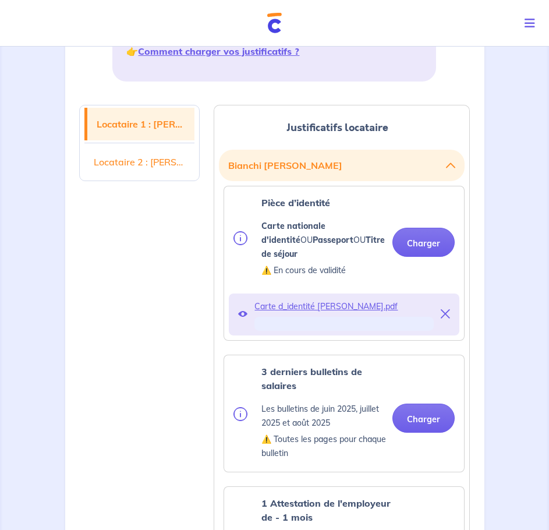
scroll to position [291, 0]
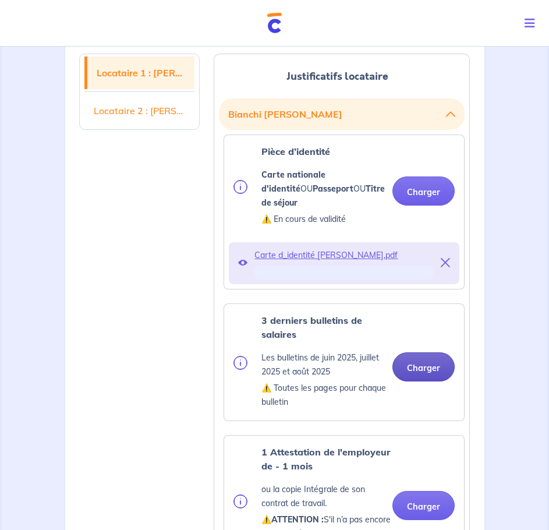
click at [413, 352] on button "Charger" at bounding box center [423, 366] width 62 height 29
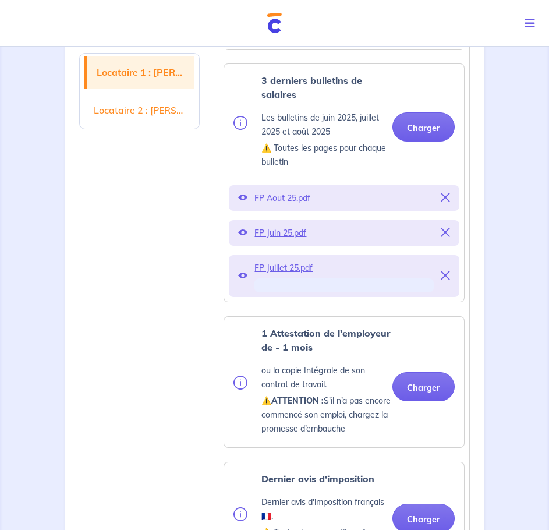
scroll to position [641, 0]
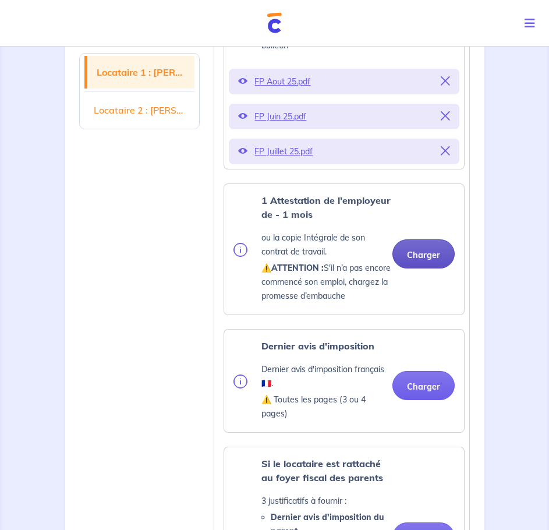
click at [420, 247] on div "1 Attestation de l'employeur de - 1 mois ou la copie Intégrale de son contrat d…" at bounding box center [344, 249] width 221 height 112
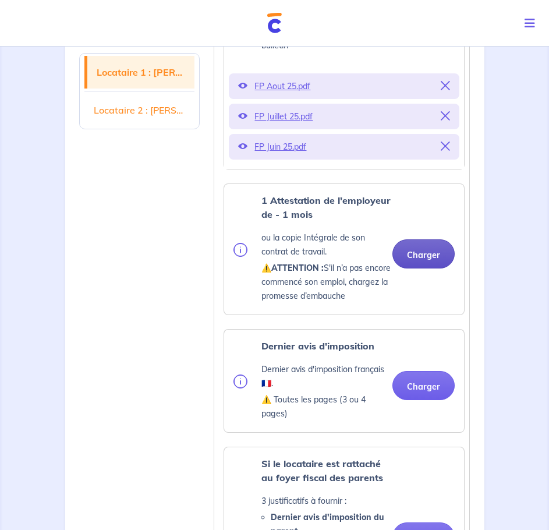
click at [427, 239] on button "Charger" at bounding box center [423, 253] width 62 height 29
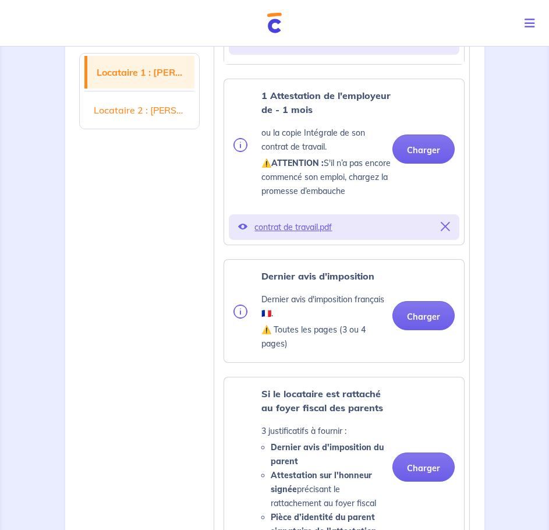
scroll to position [757, 0]
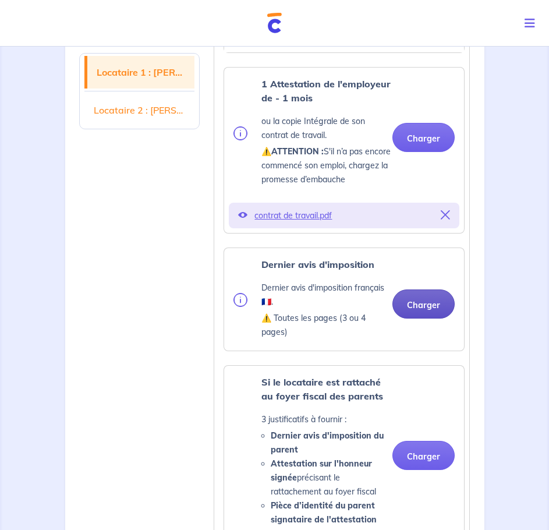
click at [424, 289] on button "Charger" at bounding box center [423, 303] width 62 height 29
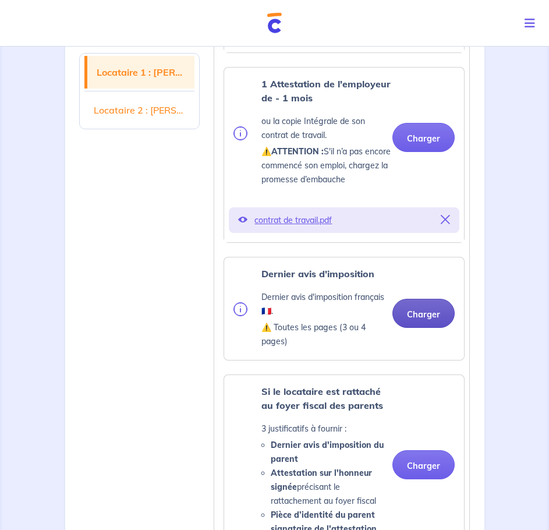
click at [425, 302] on button "Charger" at bounding box center [423, 313] width 62 height 29
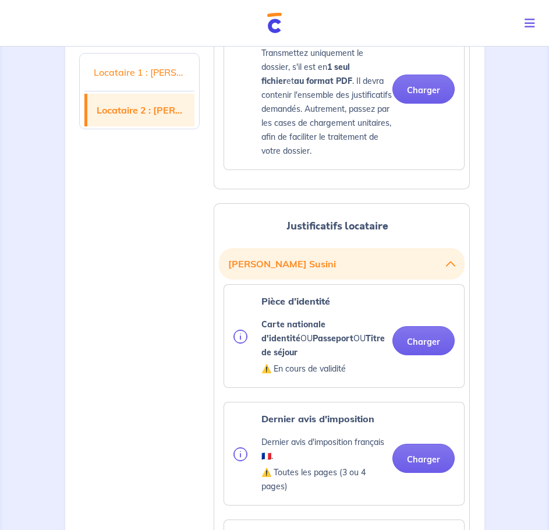
scroll to position [1514, 0]
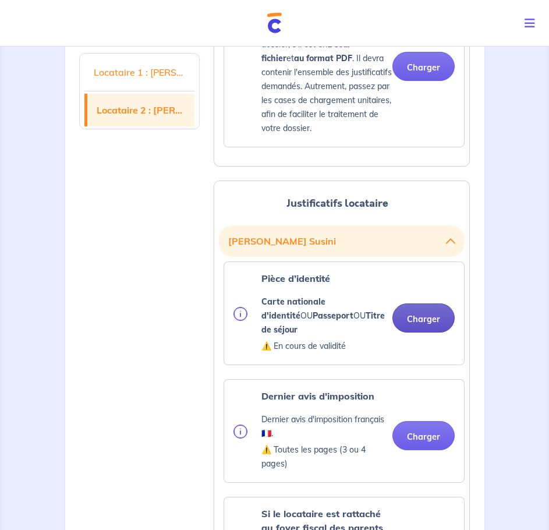
click at [411, 303] on button "Charger" at bounding box center [423, 317] width 62 height 29
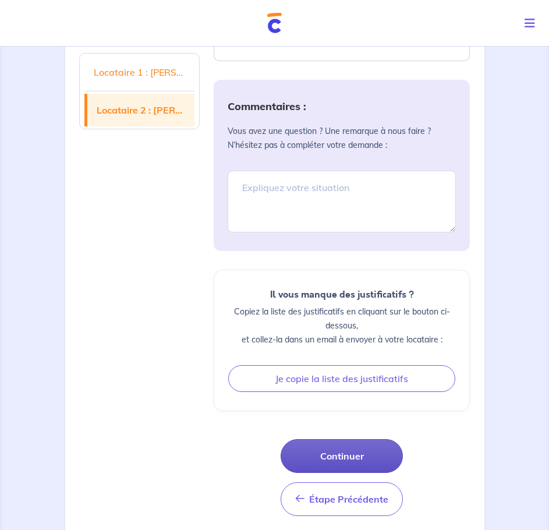
scroll to position [2455, 0]
click at [330, 439] on button "Continuer" at bounding box center [342, 456] width 122 height 34
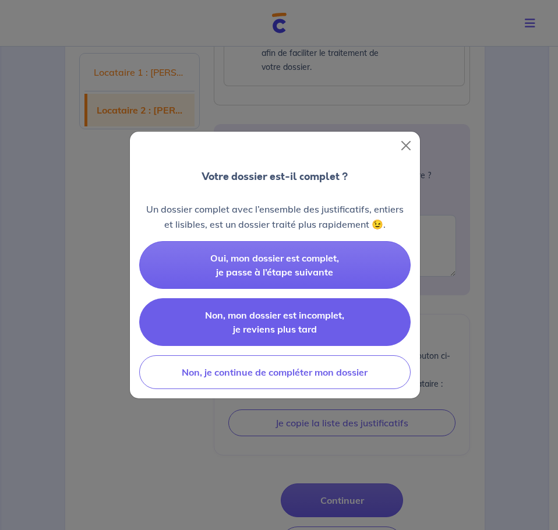
click at [312, 332] on span "Non, mon dossier est incomplet, je reviens plus tard" at bounding box center [274, 322] width 139 height 26
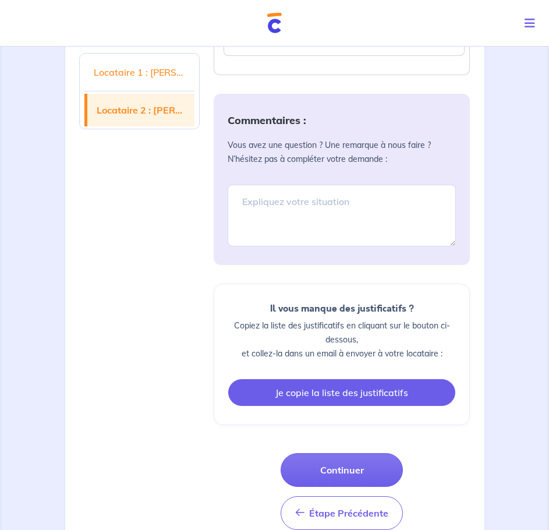
scroll to position [2499, 0]
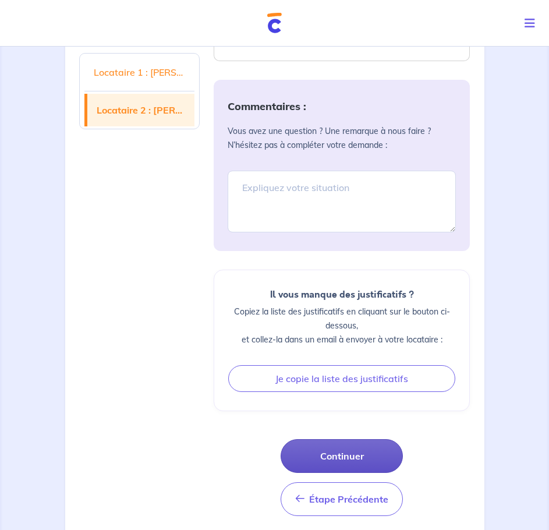
click at [332, 439] on button "Continuer" at bounding box center [342, 456] width 122 height 34
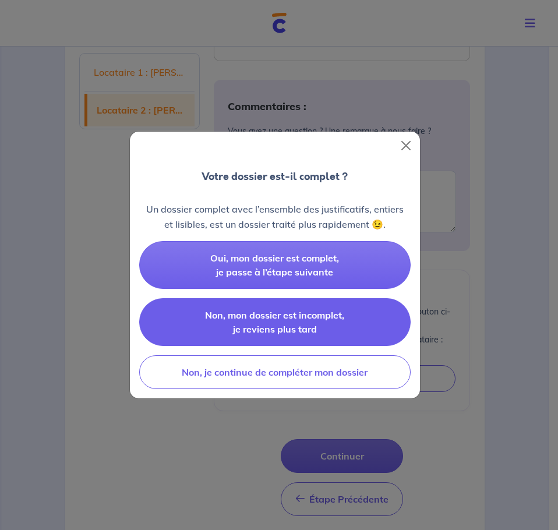
click at [294, 329] on span "Non, mon dossier est incomplet, je reviens plus tard" at bounding box center [274, 322] width 139 height 26
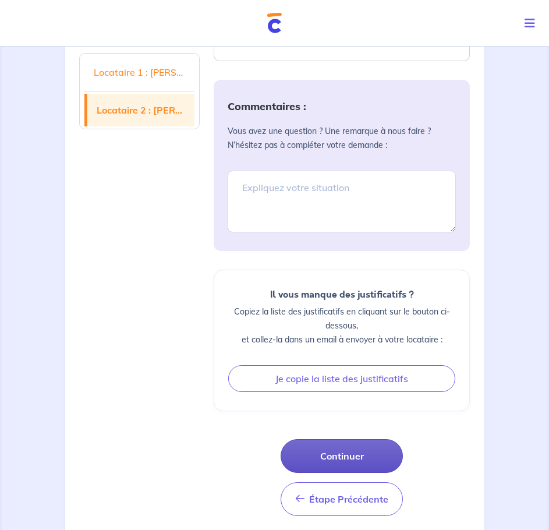
click at [340, 439] on button "Continuer" at bounding box center [342, 456] width 122 height 34
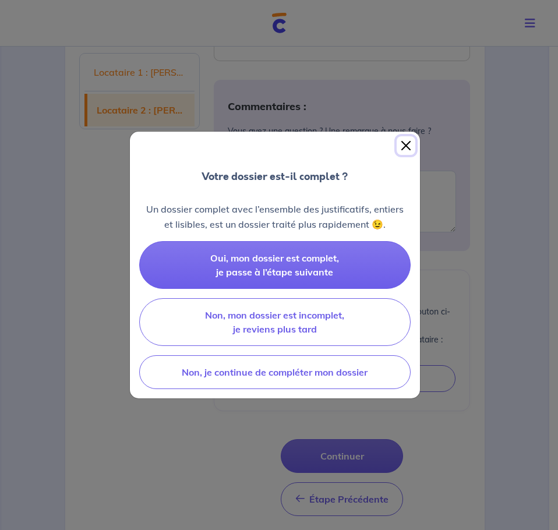
click at [406, 149] on button "Close" at bounding box center [406, 145] width 19 height 19
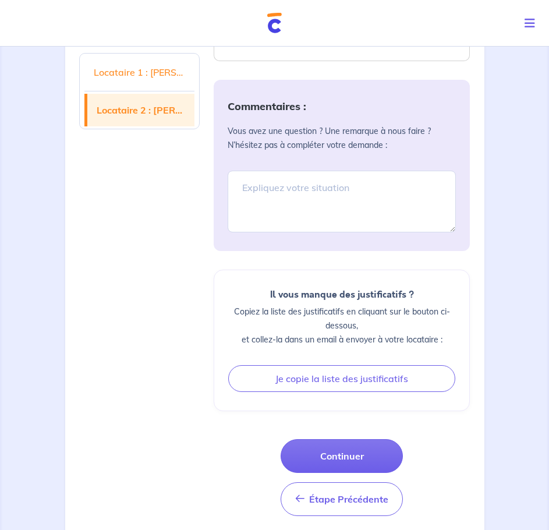
click at [521, 29] on button "Toggle navigation" at bounding box center [532, 23] width 34 height 30
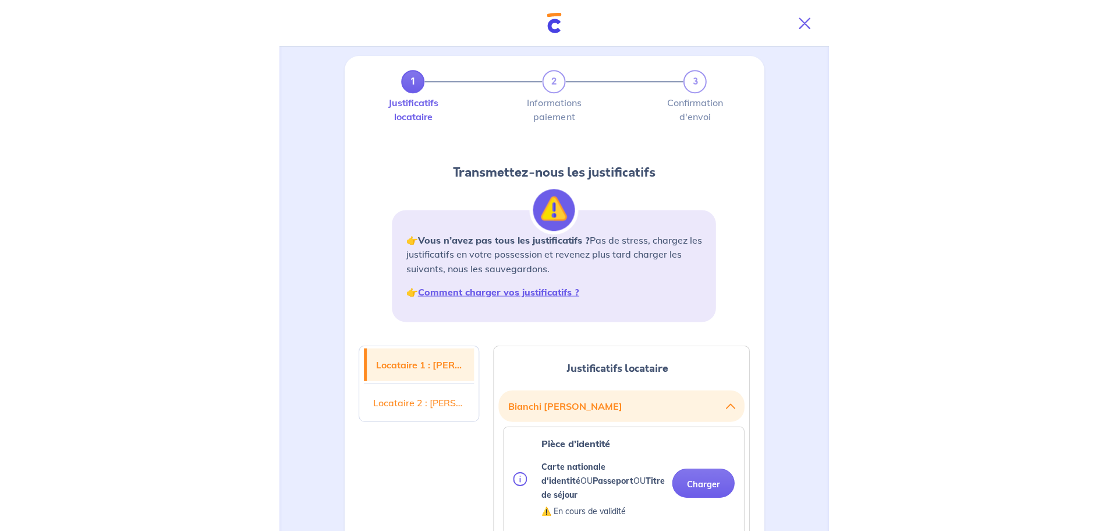
scroll to position [0, 0]
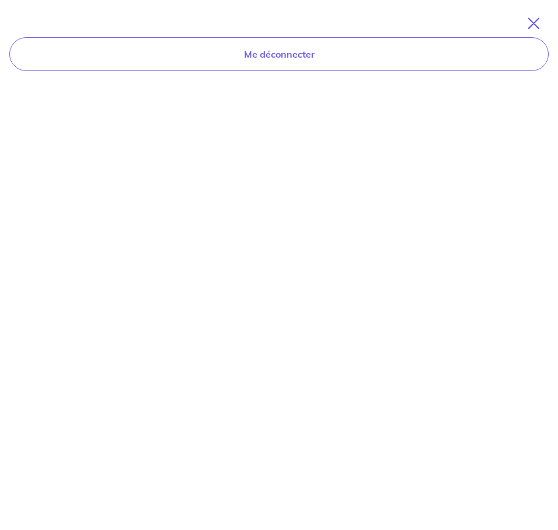
click at [535, 23] on icon "Toggle navigation" at bounding box center [534, 23] width 12 height 12
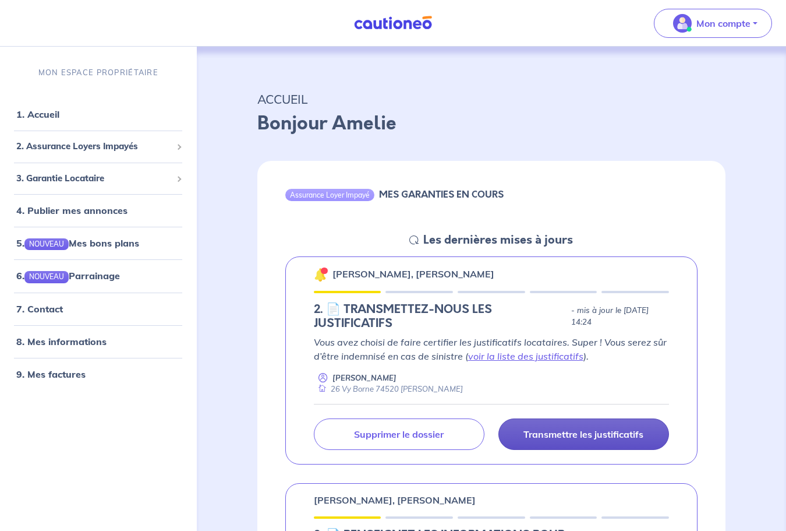
click at [551, 430] on p "Transmettre les justificatifs" at bounding box center [584, 434] width 120 height 12
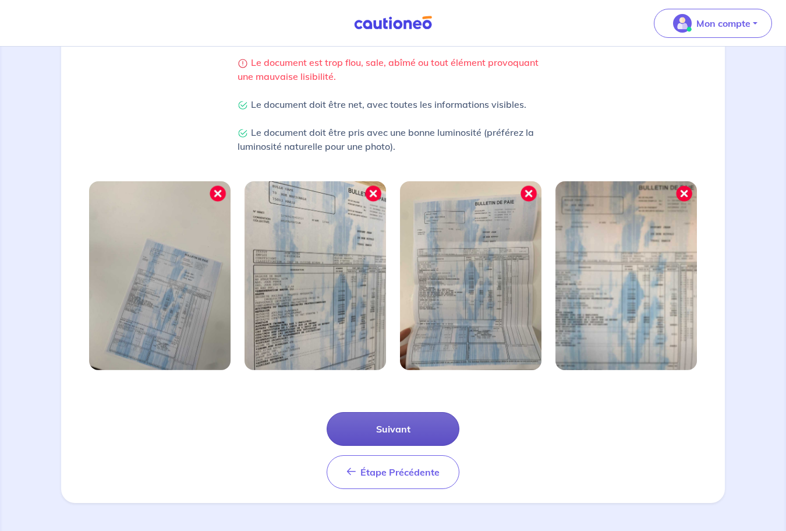
click at [408, 442] on button "Suivant" at bounding box center [393, 429] width 133 height 34
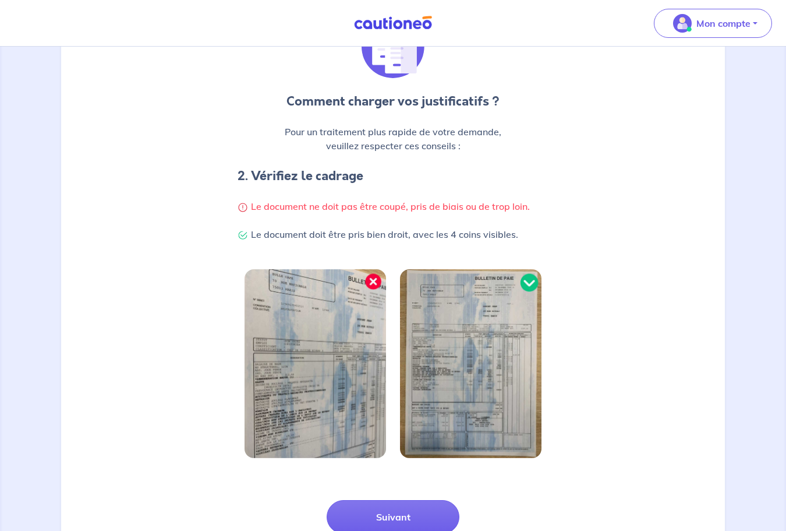
scroll to position [213, 0]
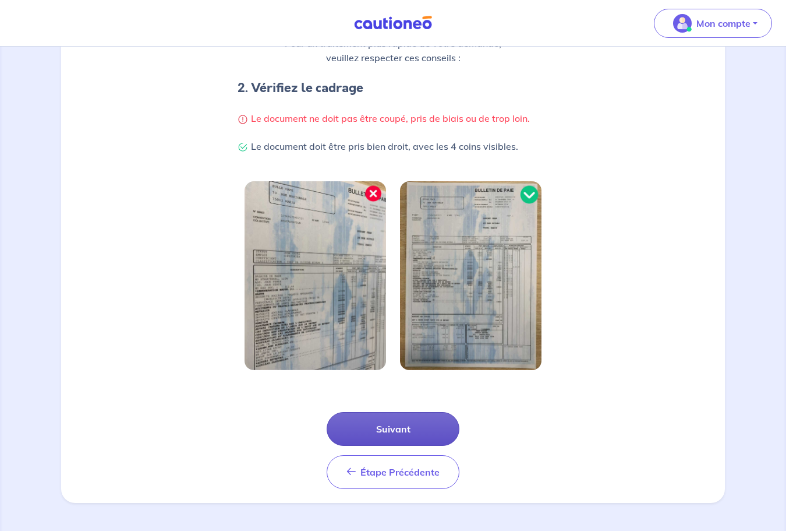
click at [419, 426] on button "Suivant" at bounding box center [393, 429] width 133 height 34
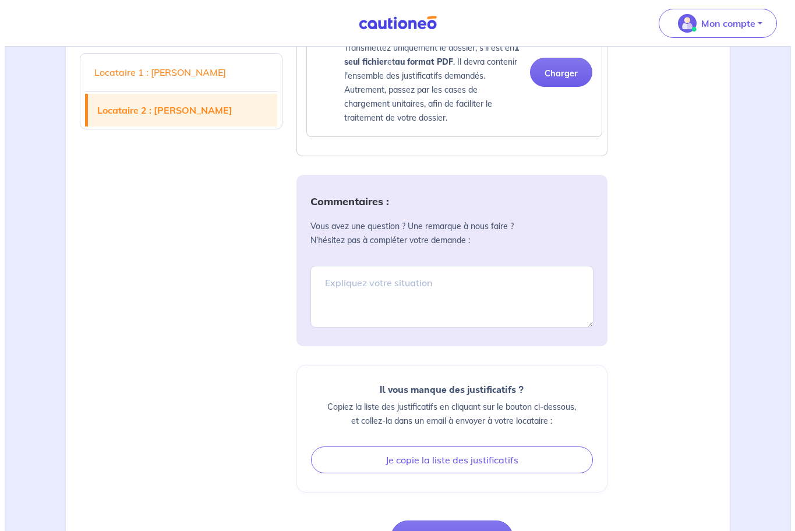
scroll to position [2213, 0]
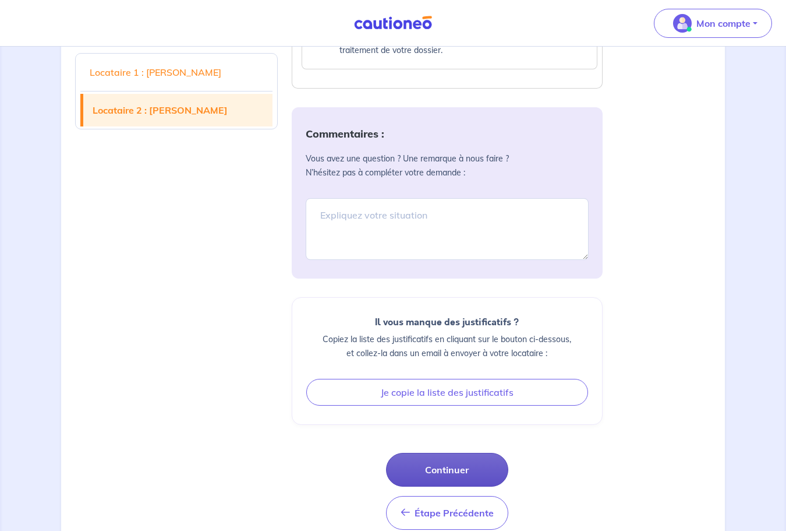
click at [450, 466] on button "Continuer" at bounding box center [447, 469] width 122 height 34
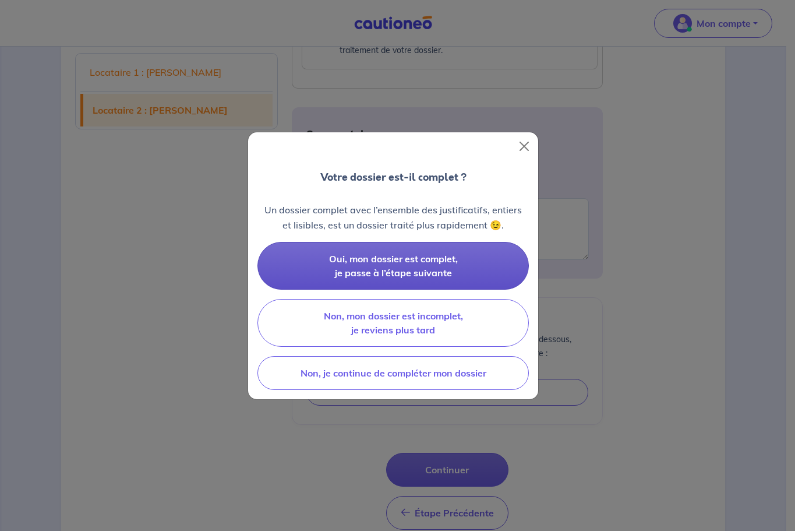
click at [434, 271] on span "Oui, mon dossier est complet, je passe à l’étape suivante" at bounding box center [393, 266] width 129 height 26
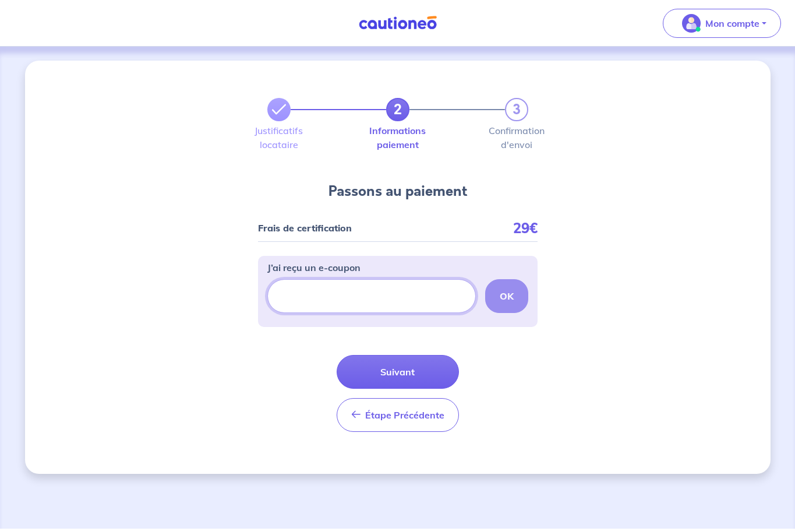
click at [397, 292] on input "J’ai reçu un e-coupon" at bounding box center [371, 296] width 208 height 34
paste input "ECOUPON-2930AE53"
type input "ECOUPON-2930AE53"
click at [504, 291] on strong "OK" at bounding box center [507, 296] width 14 height 12
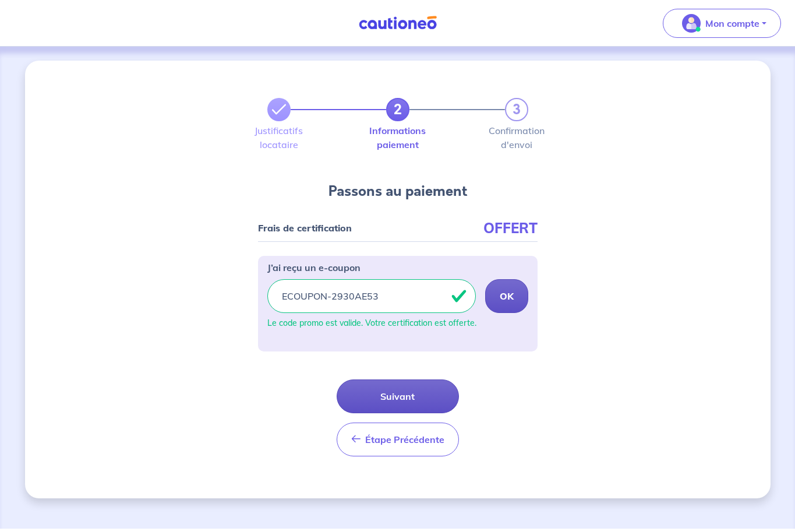
click at [422, 394] on button "Suivant" at bounding box center [398, 396] width 122 height 34
